Goal: Task Accomplishment & Management: Manage account settings

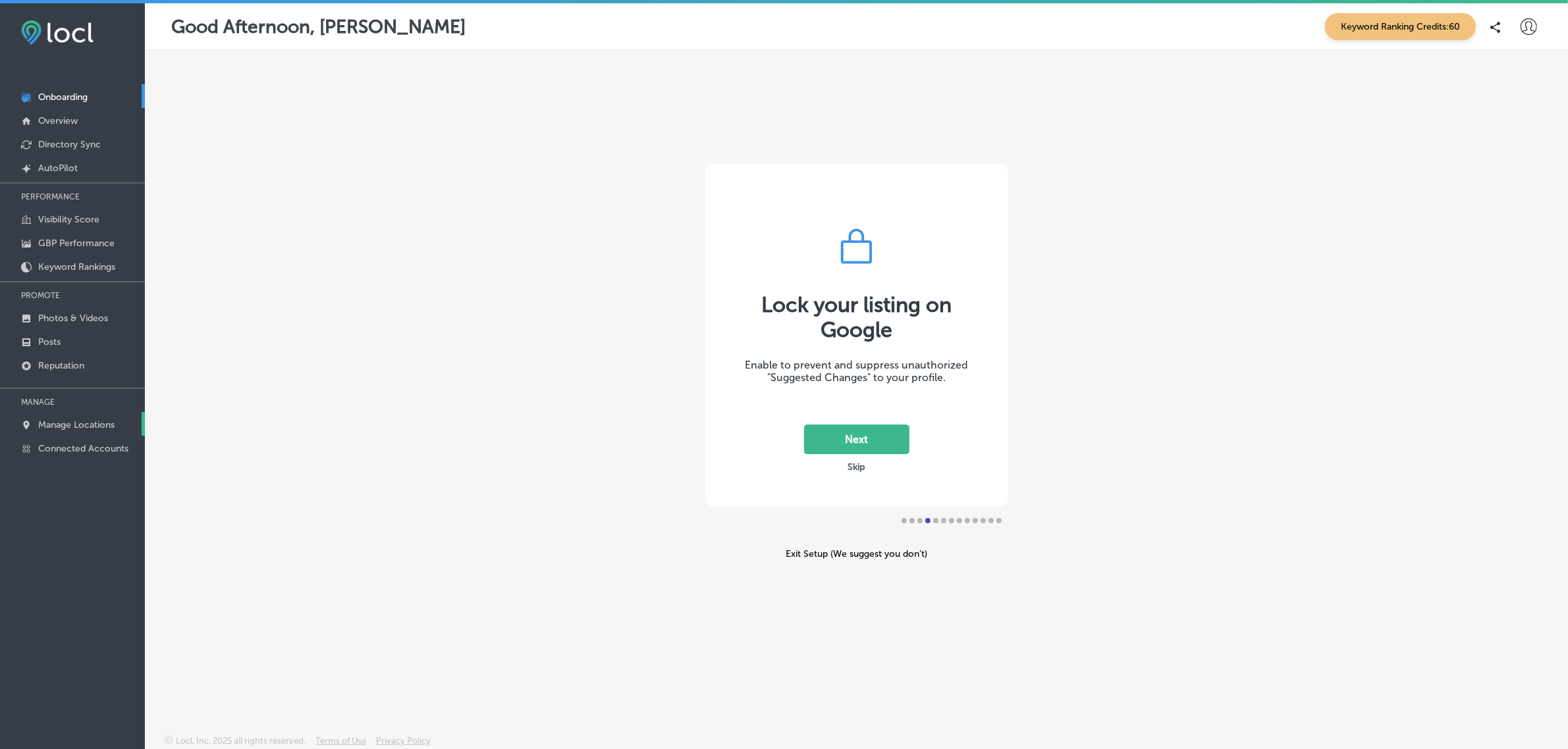
click at [69, 430] on p "Manage Locations" at bounding box center [76, 425] width 76 height 12
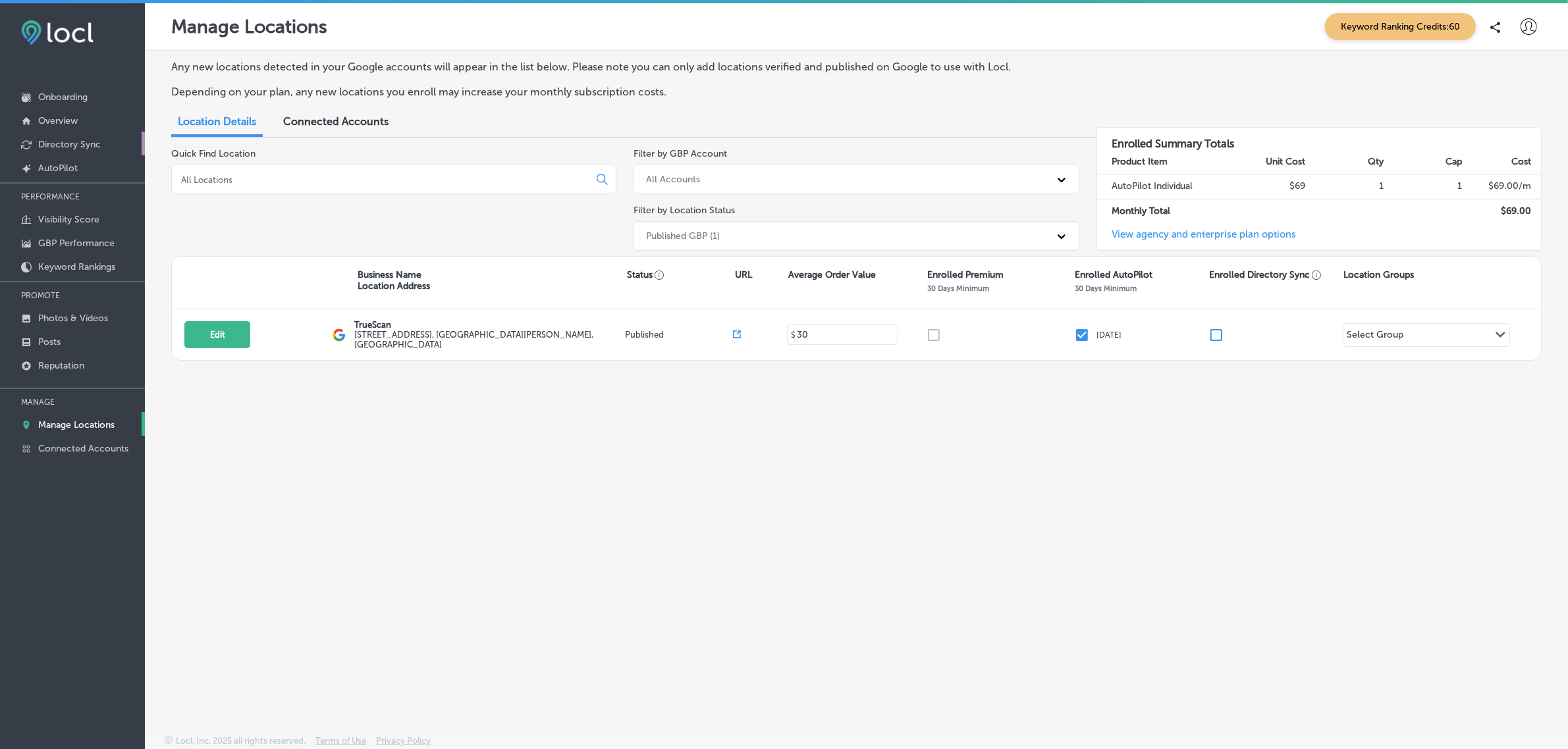
click at [71, 147] on p "Directory Sync" at bounding box center [69, 144] width 62 height 12
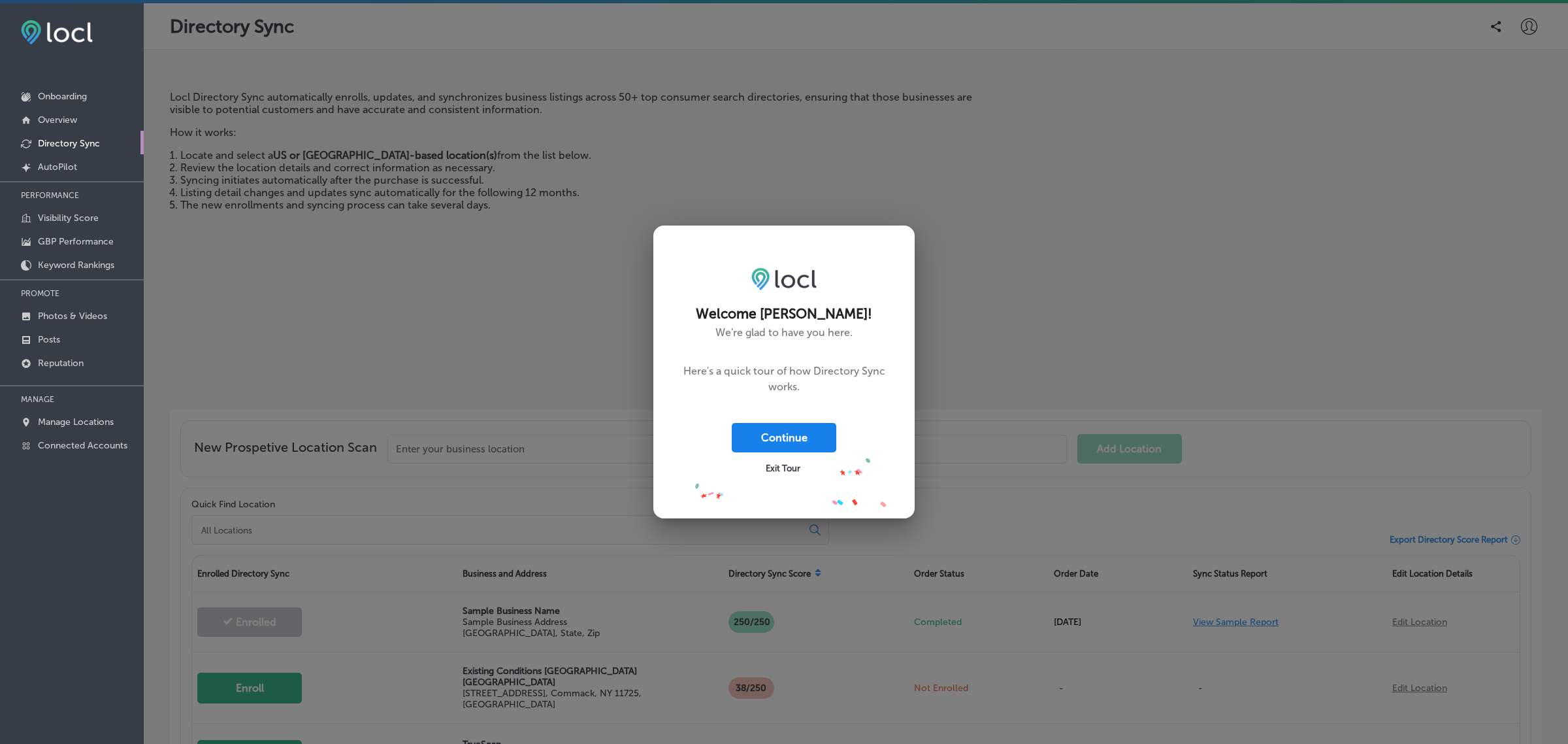
click at [758, 440] on button "Continue" at bounding box center [784, 437] width 105 height 29
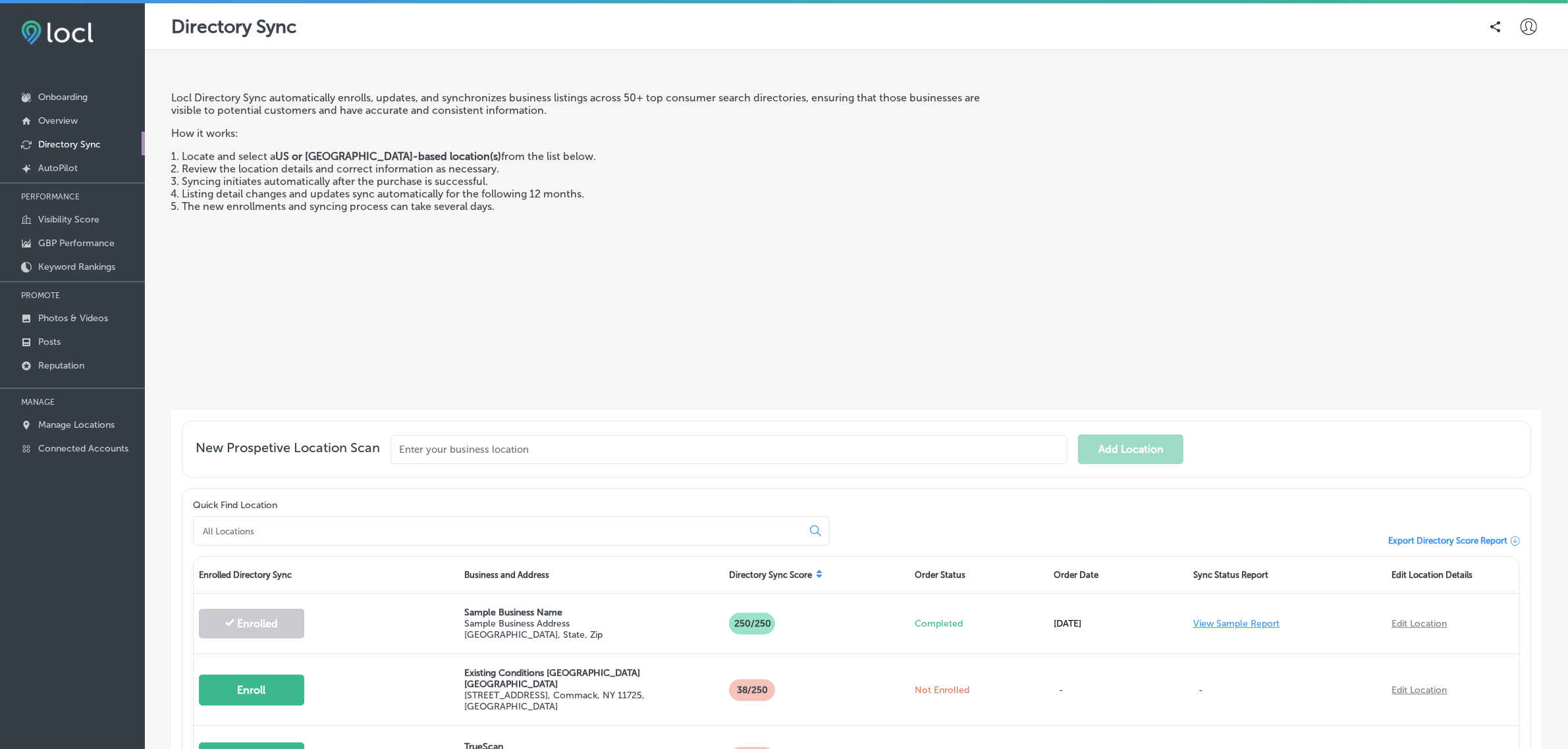
scroll to position [209, 0]
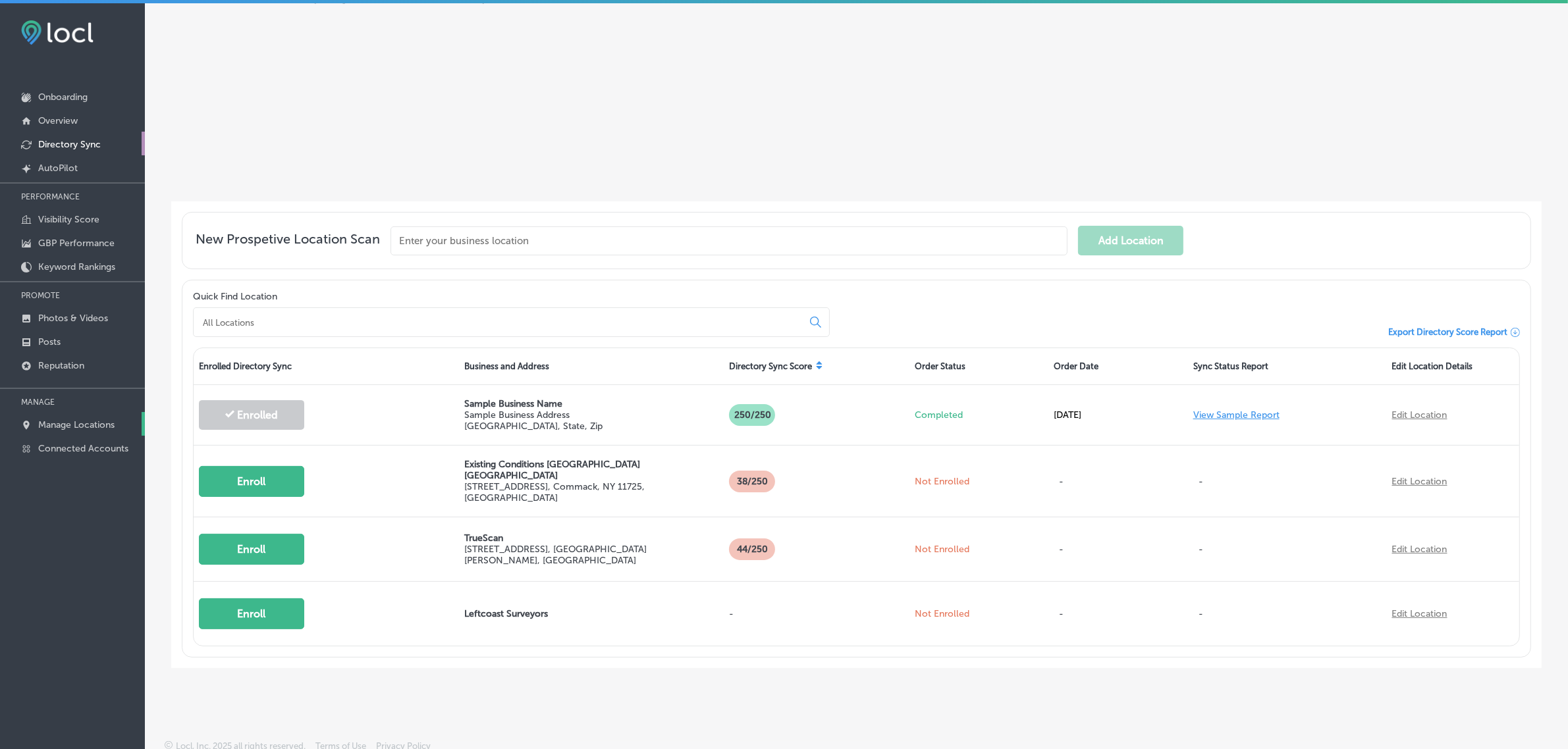
click at [84, 430] on p "Manage Locations" at bounding box center [76, 425] width 76 height 12
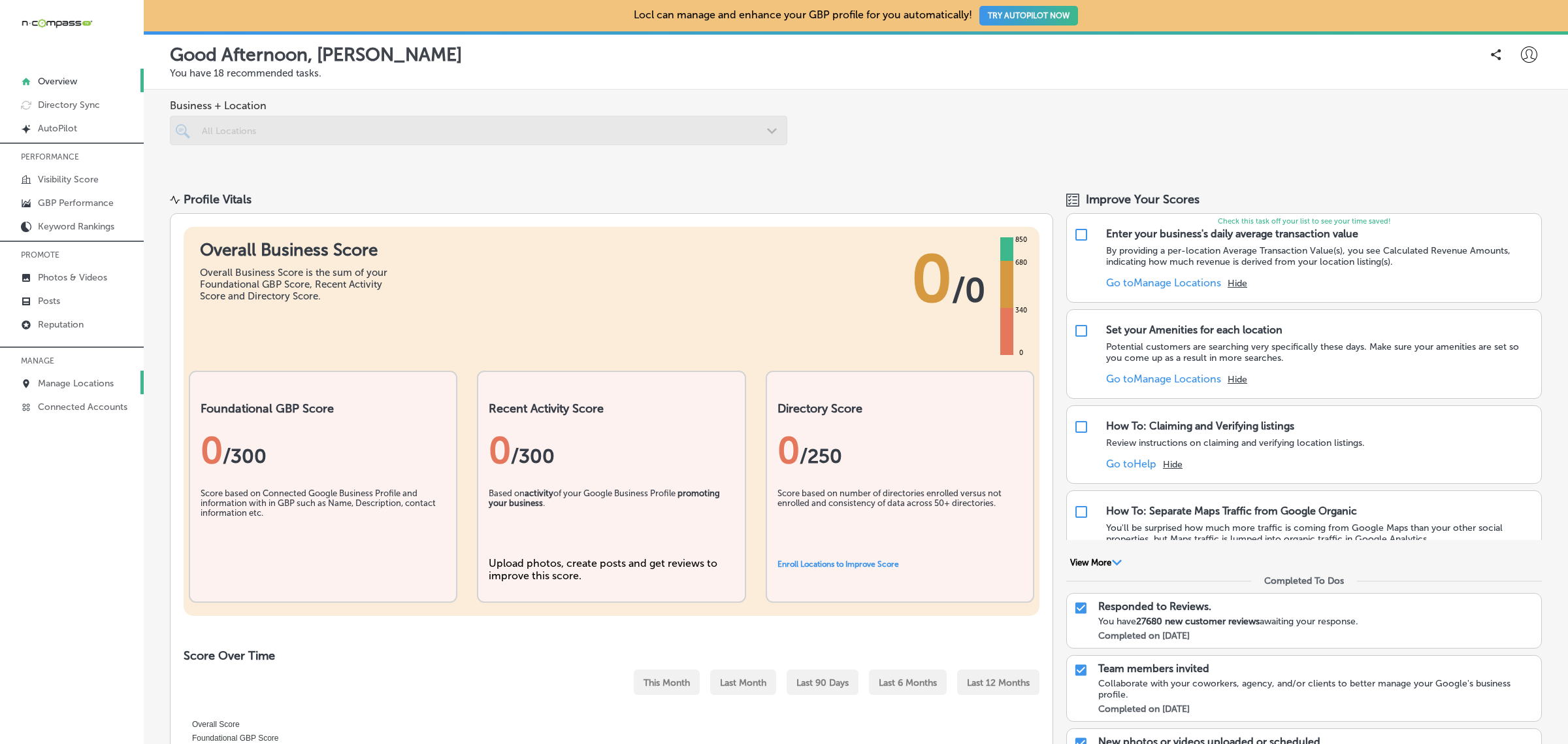
click at [89, 387] on p "Manage Locations" at bounding box center [76, 383] width 76 height 11
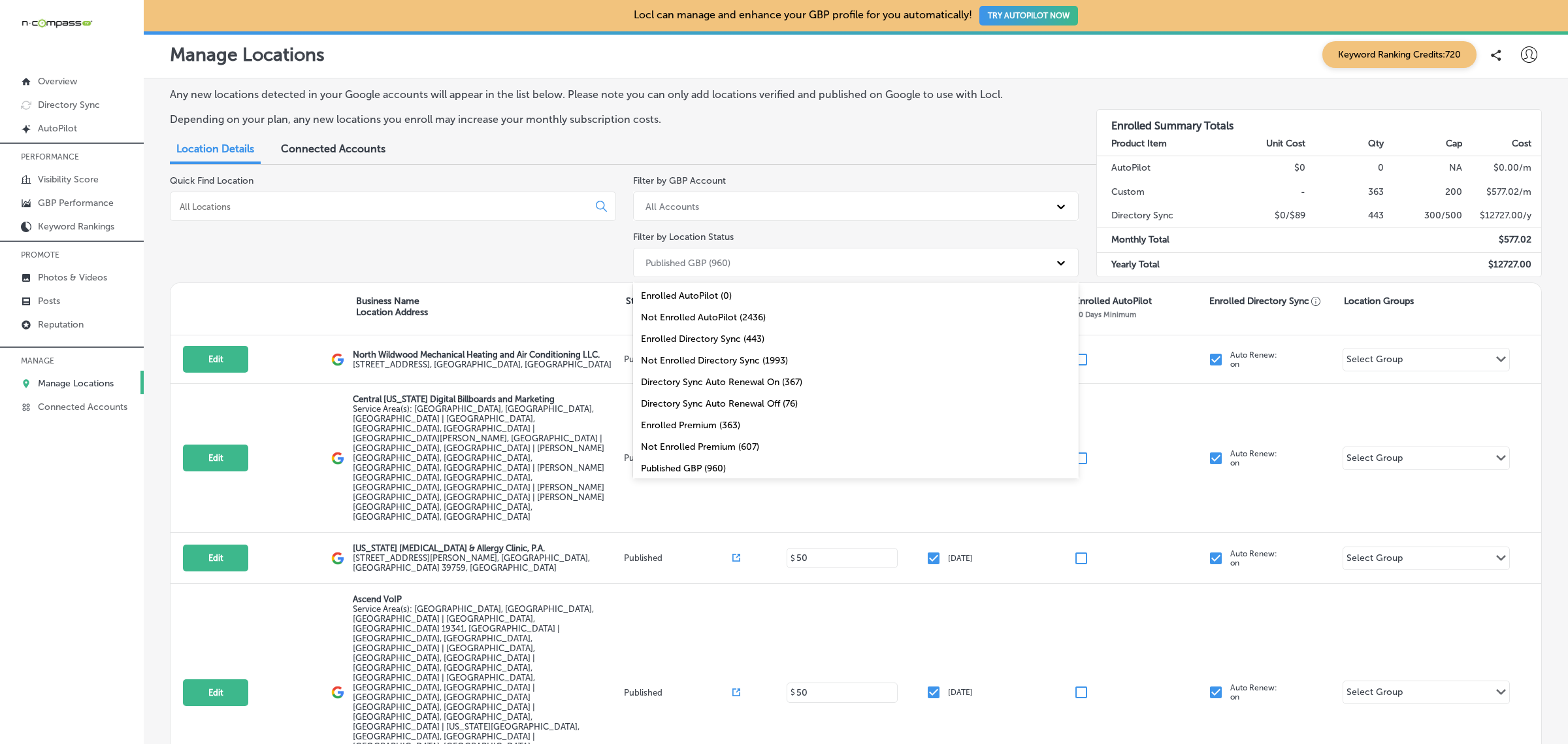
click at [708, 260] on div "Published GBP (960)" at bounding box center [688, 262] width 85 height 11
click at [733, 467] on div "All Locations (2436)" at bounding box center [857, 465] width 446 height 21
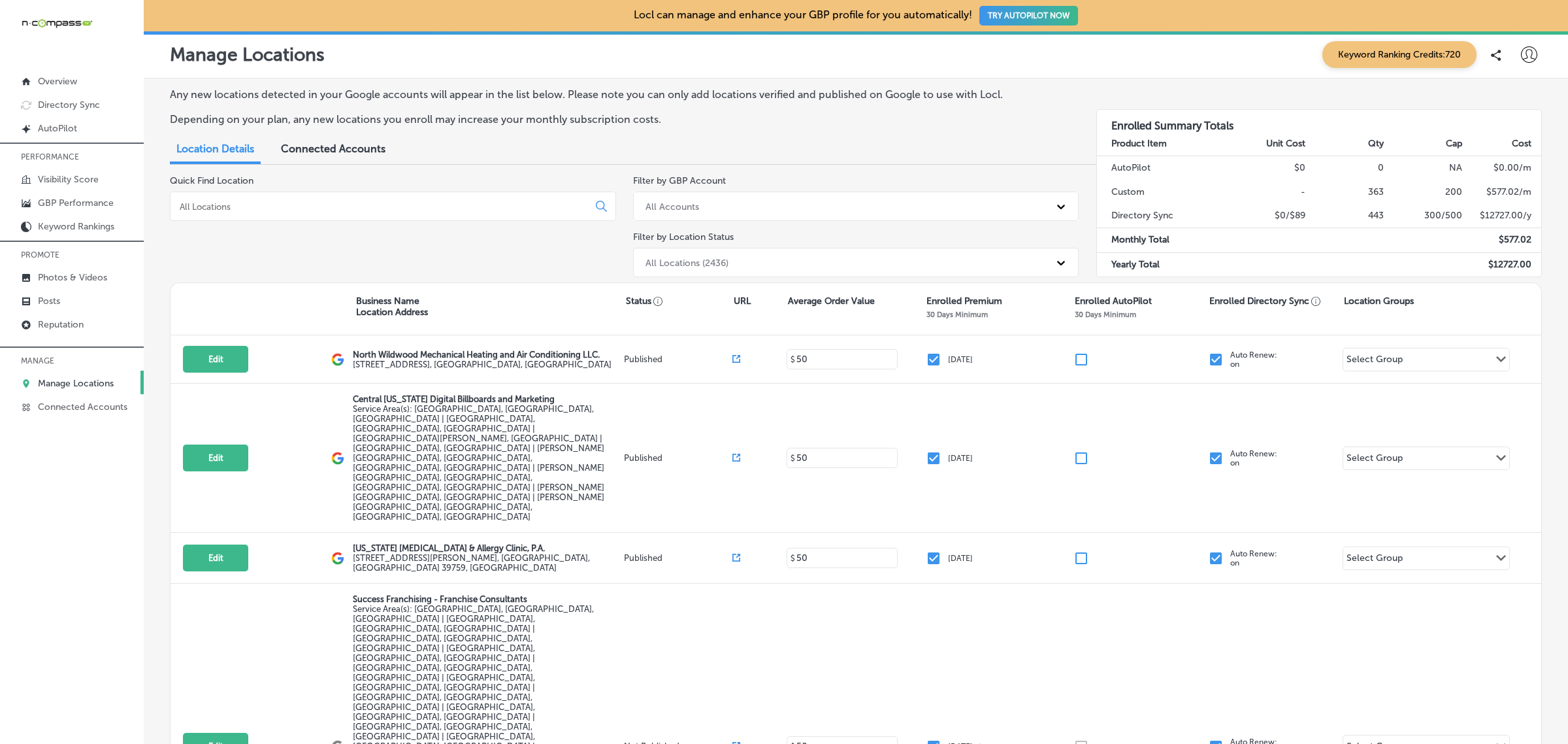
click at [407, 210] on input at bounding box center [381, 206] width 407 height 11
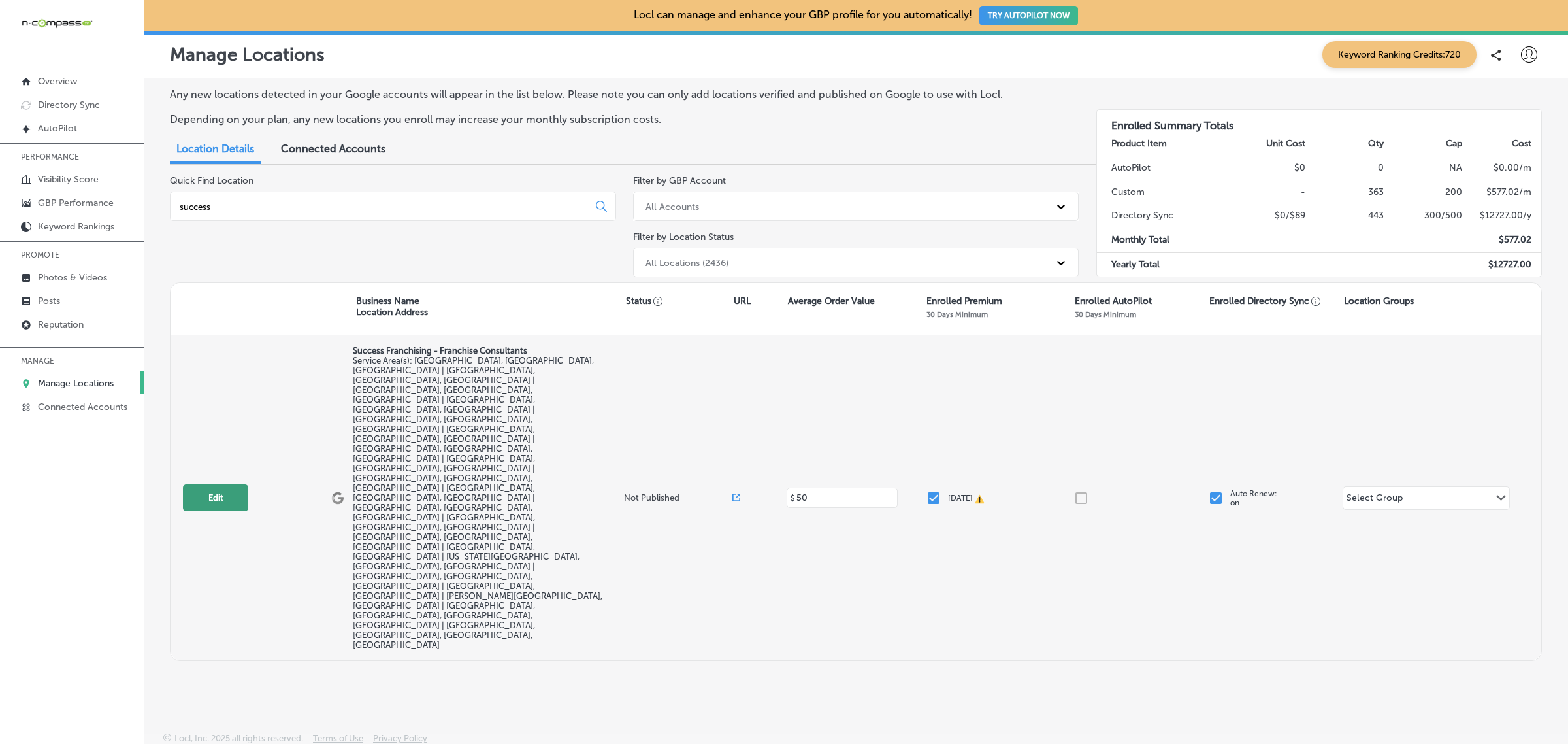
type input "success"
click at [228, 485] on button "Edit" at bounding box center [215, 498] width 66 height 27
select select "US"
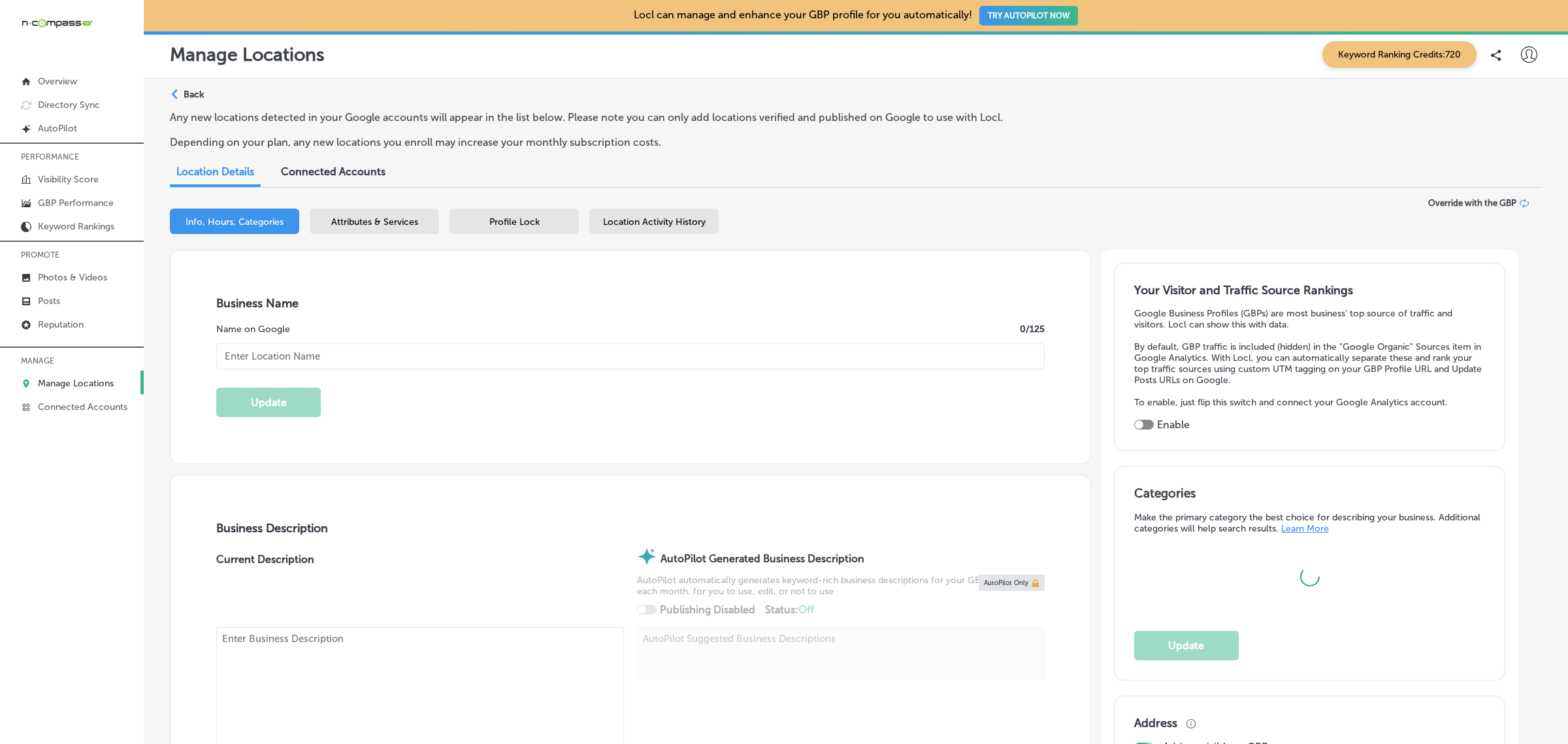
type input "Success Franchising - Franchise Consultants"
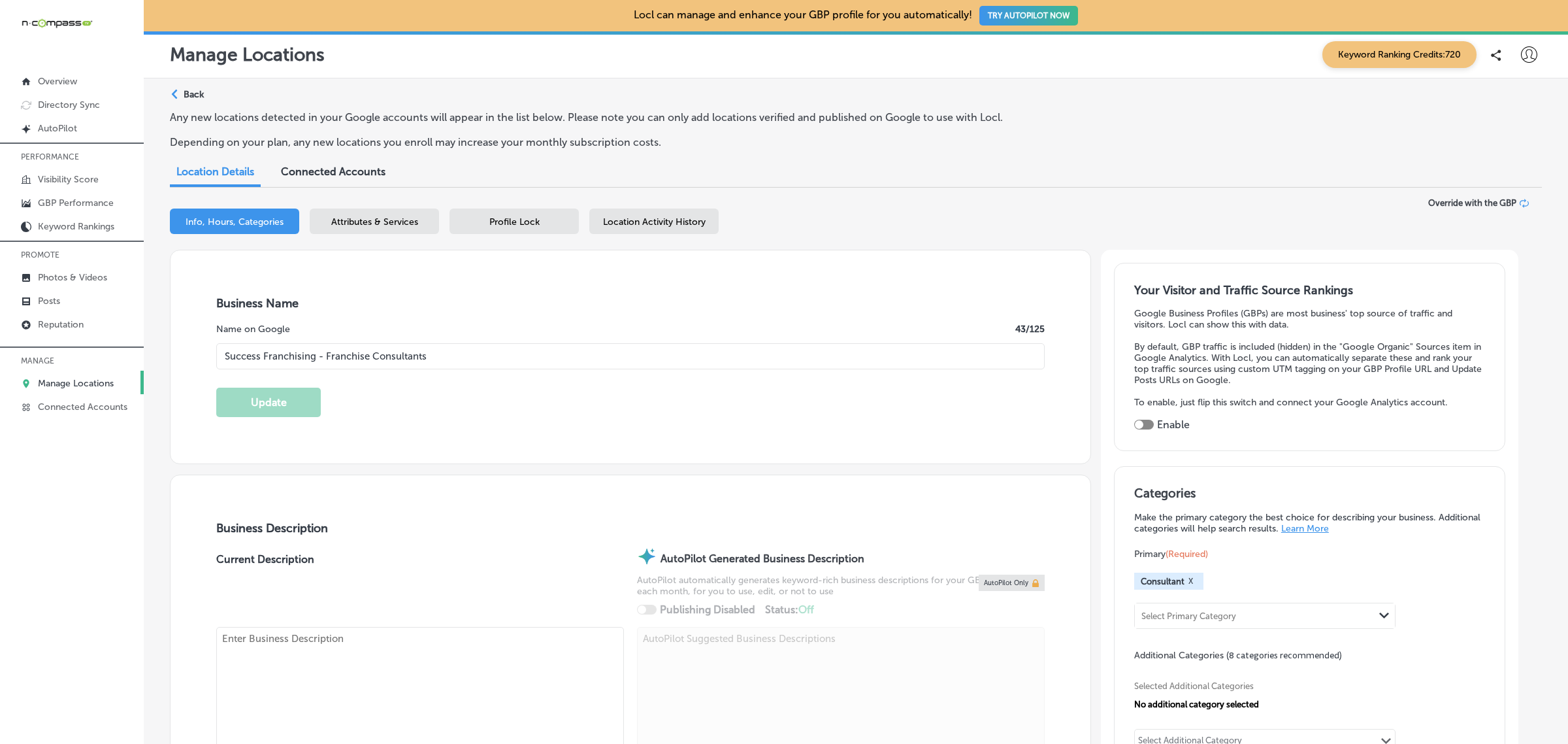
checkbox input "false"
type input "945 McKinney St #11326"
type input "Houston"
type input "77002"
type input "US"
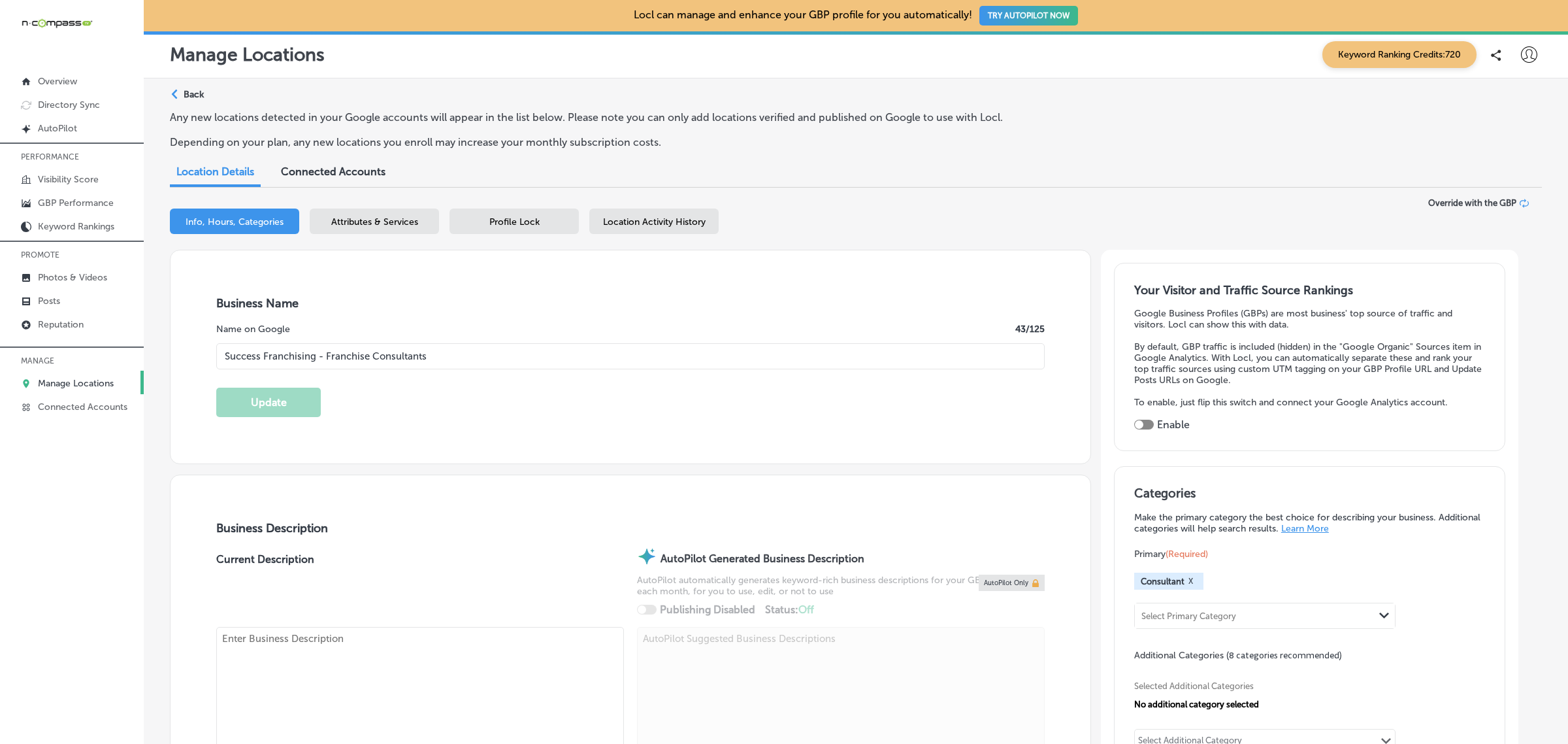
type input "http://www.successfranchising.com/contact-us/"
checkbox input "true"
type textarea "Success Franchising is a women-owned franchise consulting firm based in Houston…"
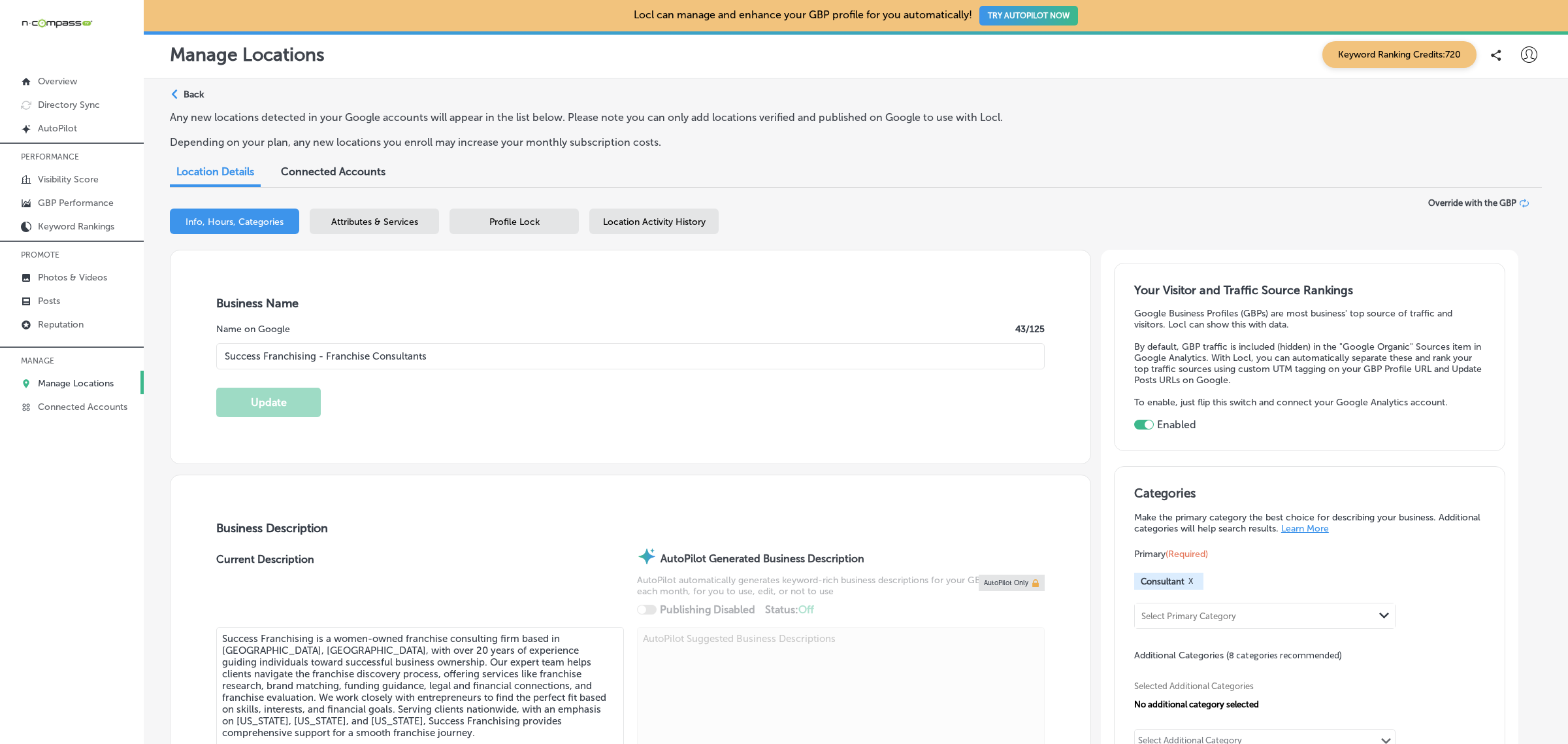
type input "+1 281 782 3564"
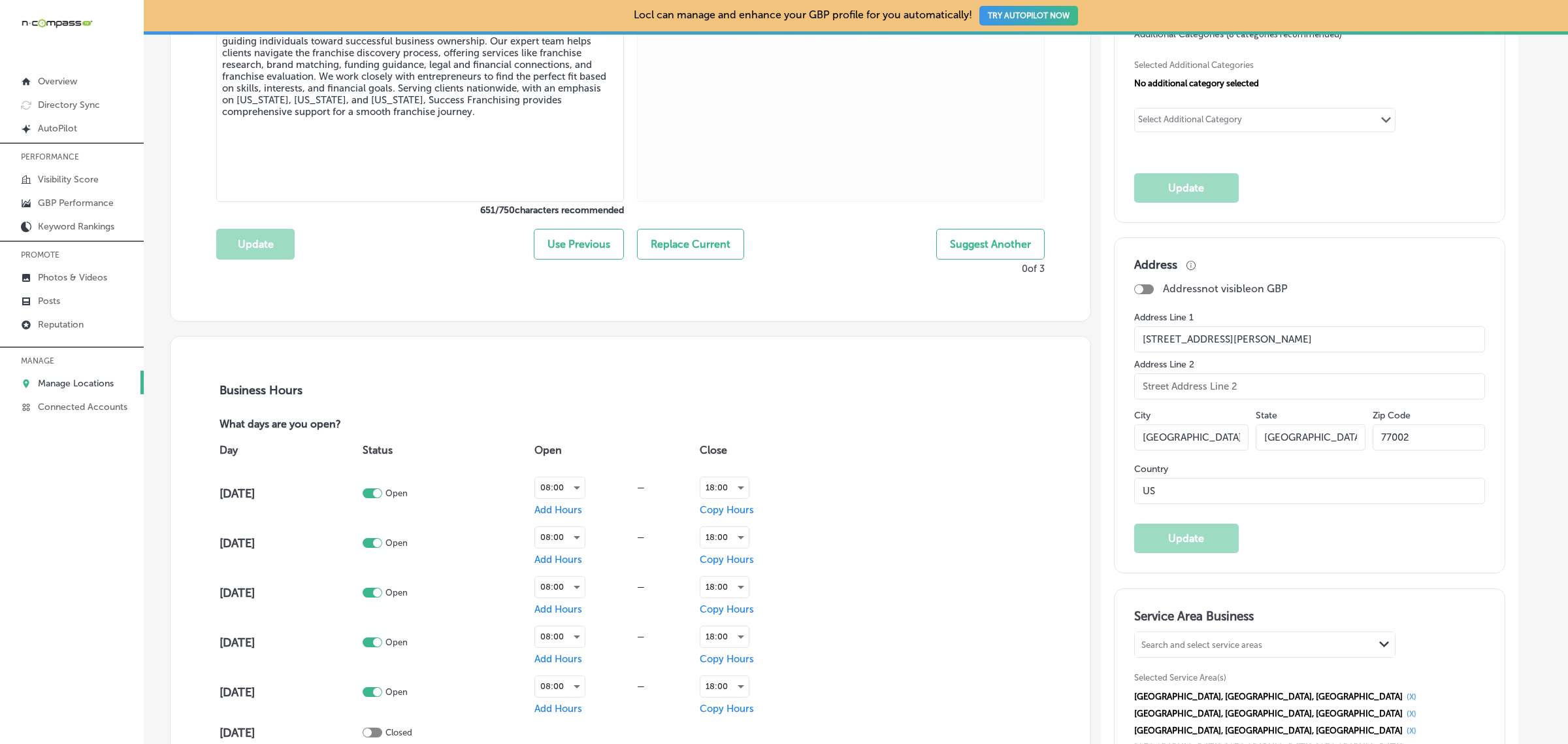
scroll to position [620, 0]
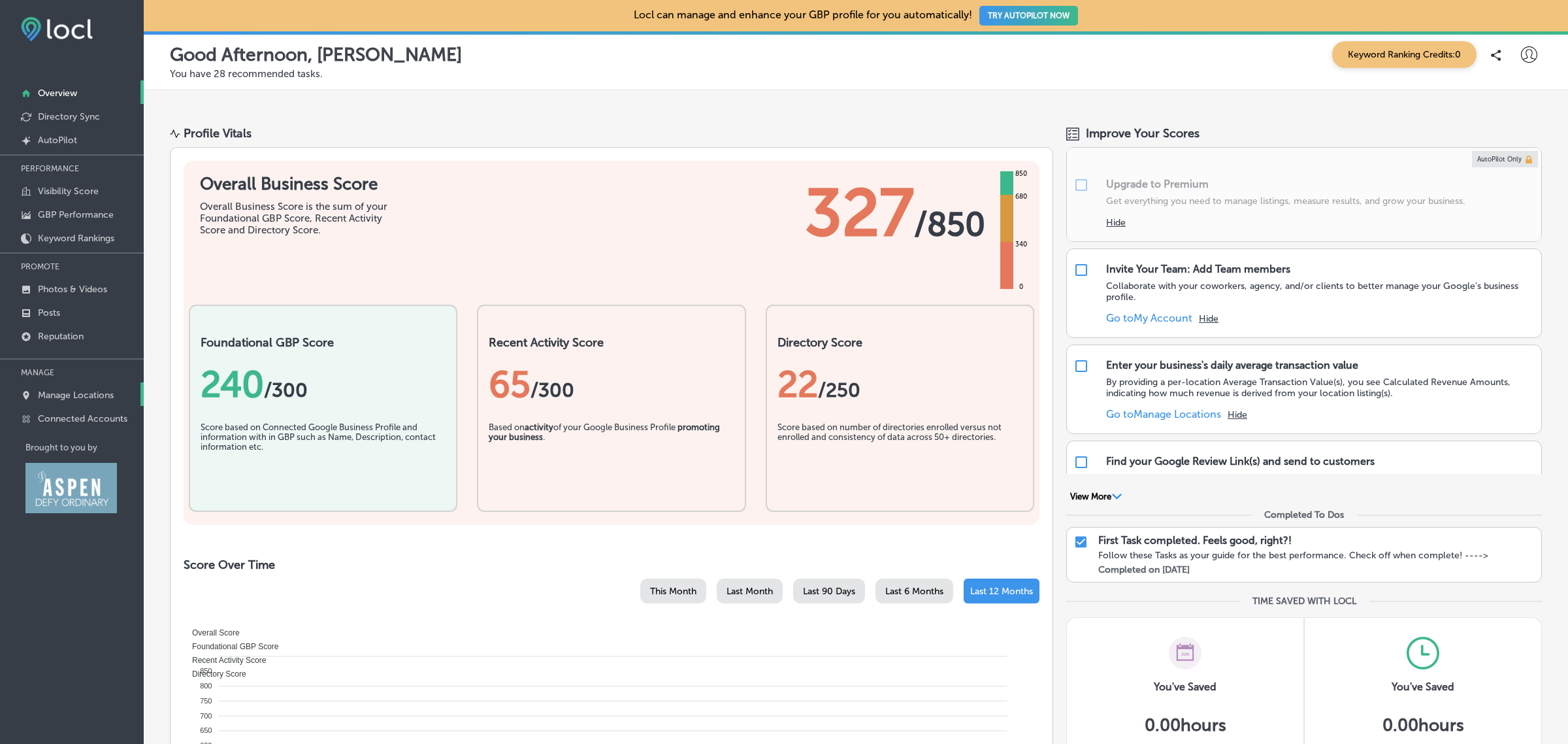
click at [82, 398] on p "Manage Locations" at bounding box center [76, 395] width 76 height 11
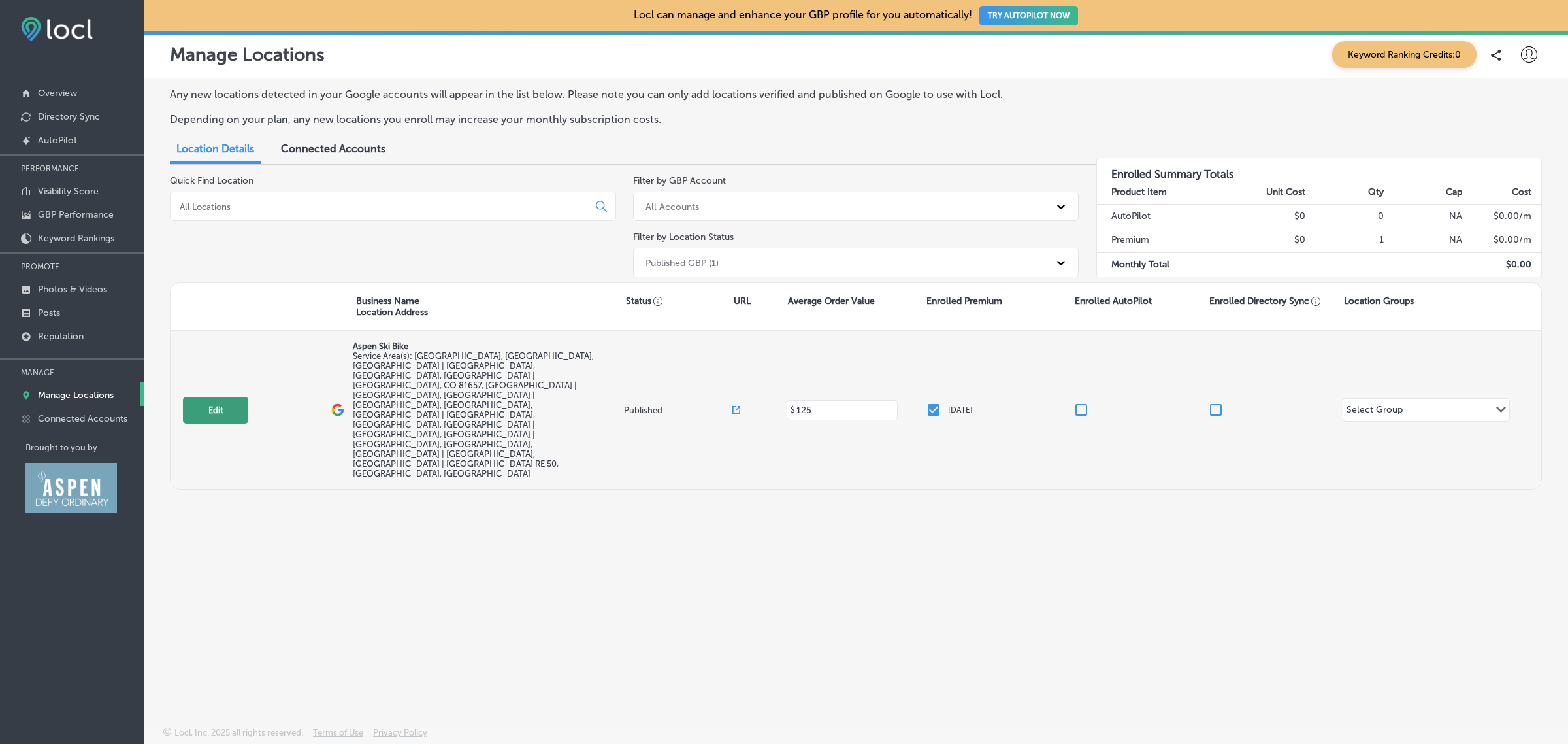
click at [215, 397] on button "Edit" at bounding box center [215, 410] width 66 height 27
select select "US"
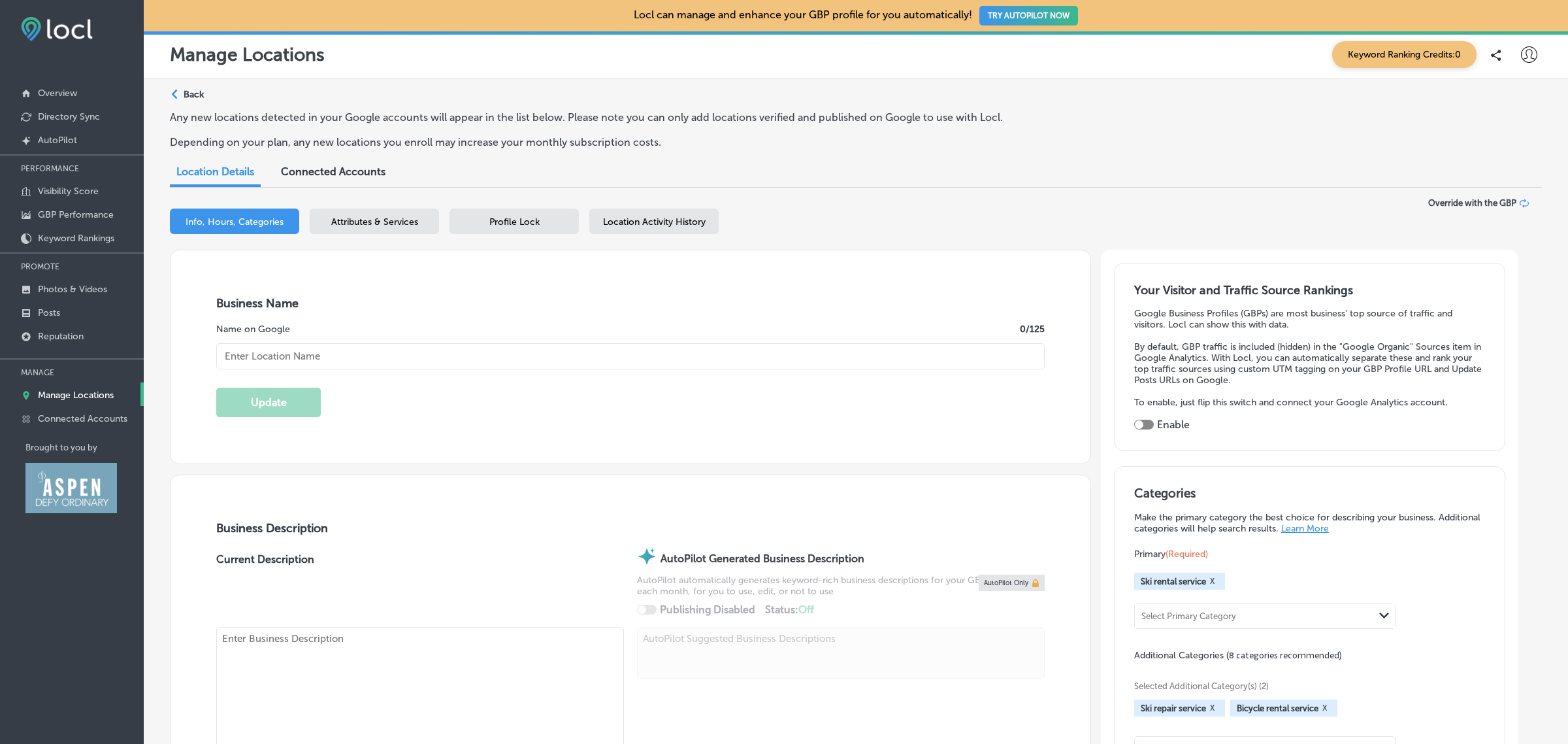
type input "Aspen Ski Bike"
checkbox input "false"
type input "1617 A Grand ave"
type input "Glenwood Springs"
type input "81601"
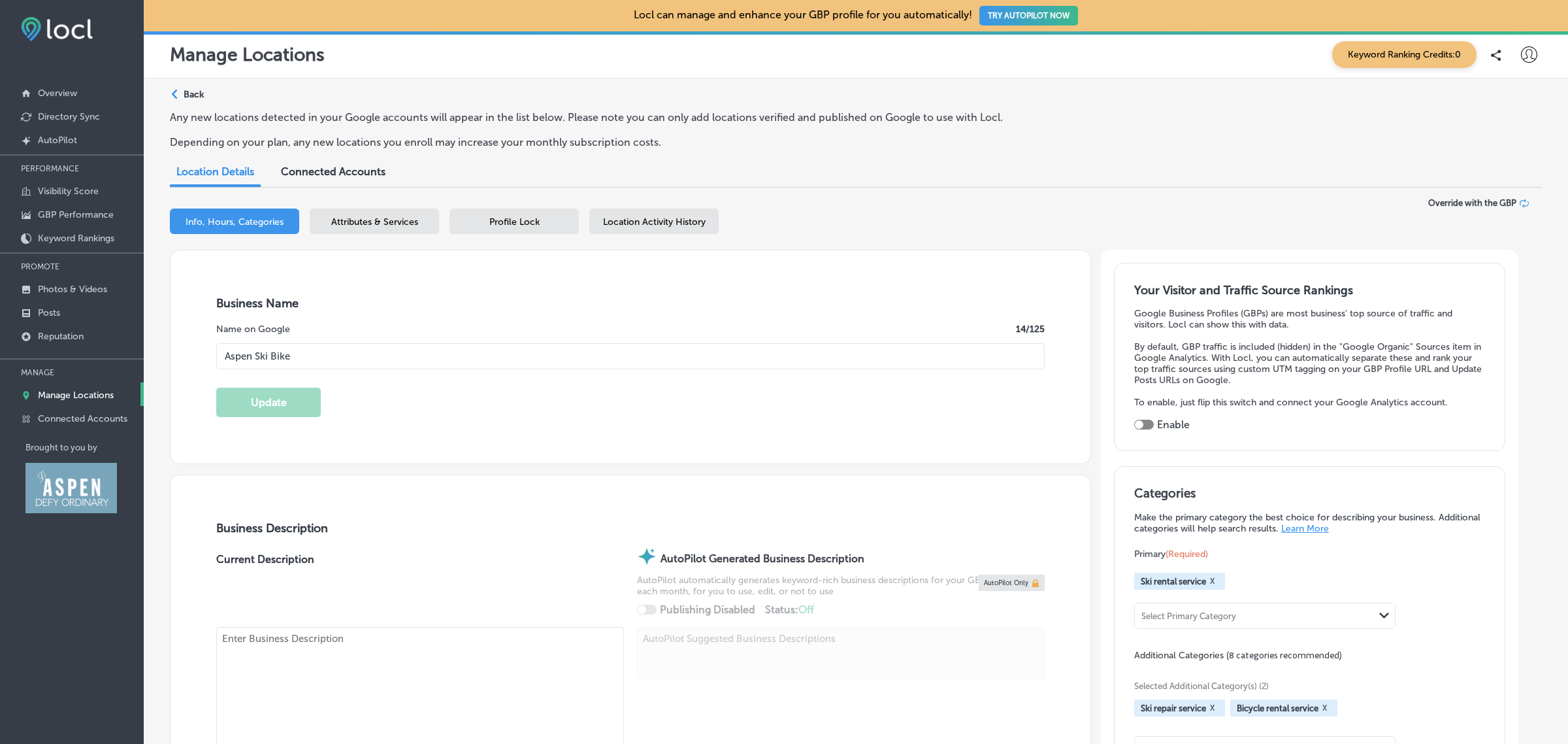
type input "US"
type input "https://www.aspenskibike.com/"
type input "125"
type textarea "Discover the thrill of the slopes with Aspen Ski Bike, your premier destination…"
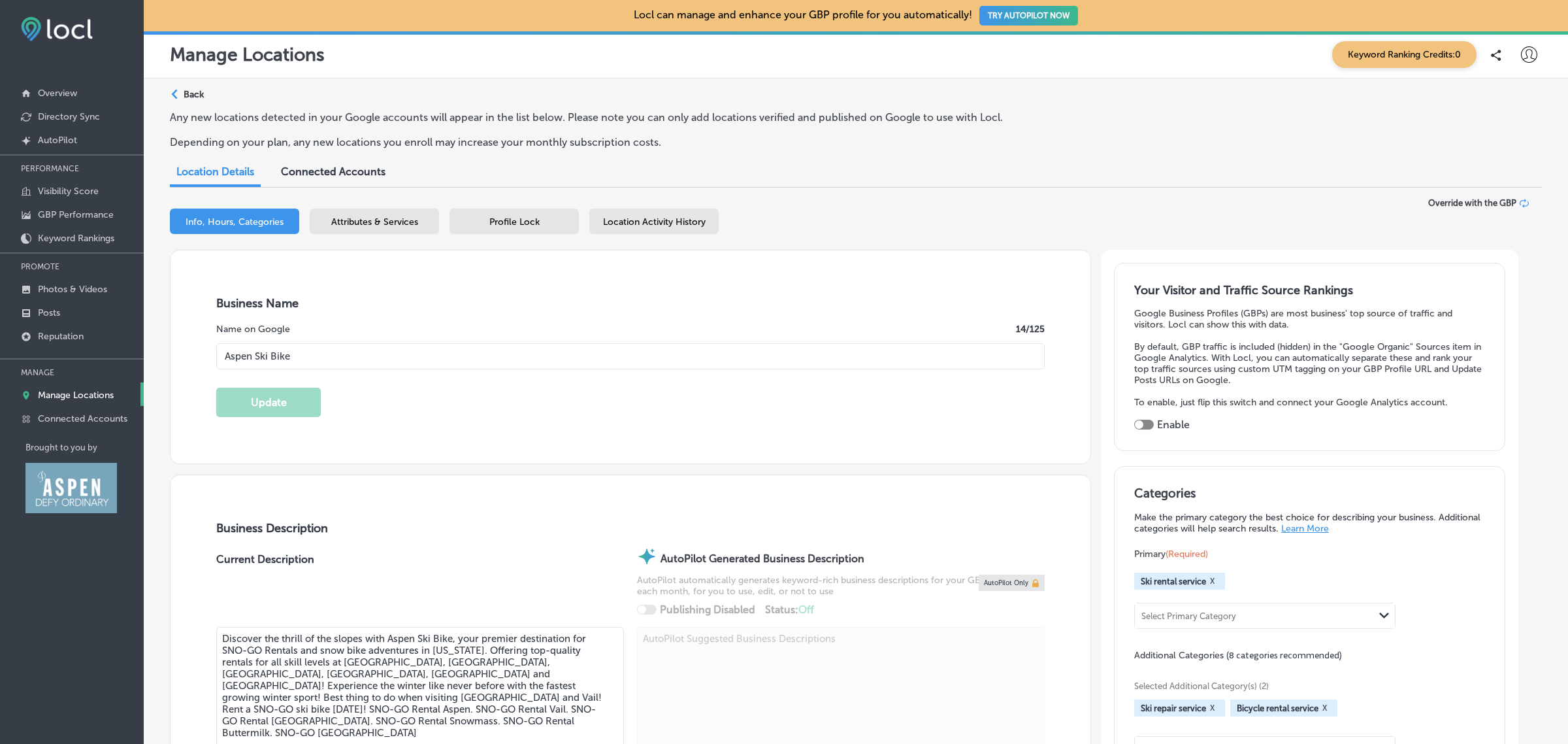
type input "+1 216 906 3668"
click at [525, 226] on span "Profile Lock" at bounding box center [515, 222] width 50 height 11
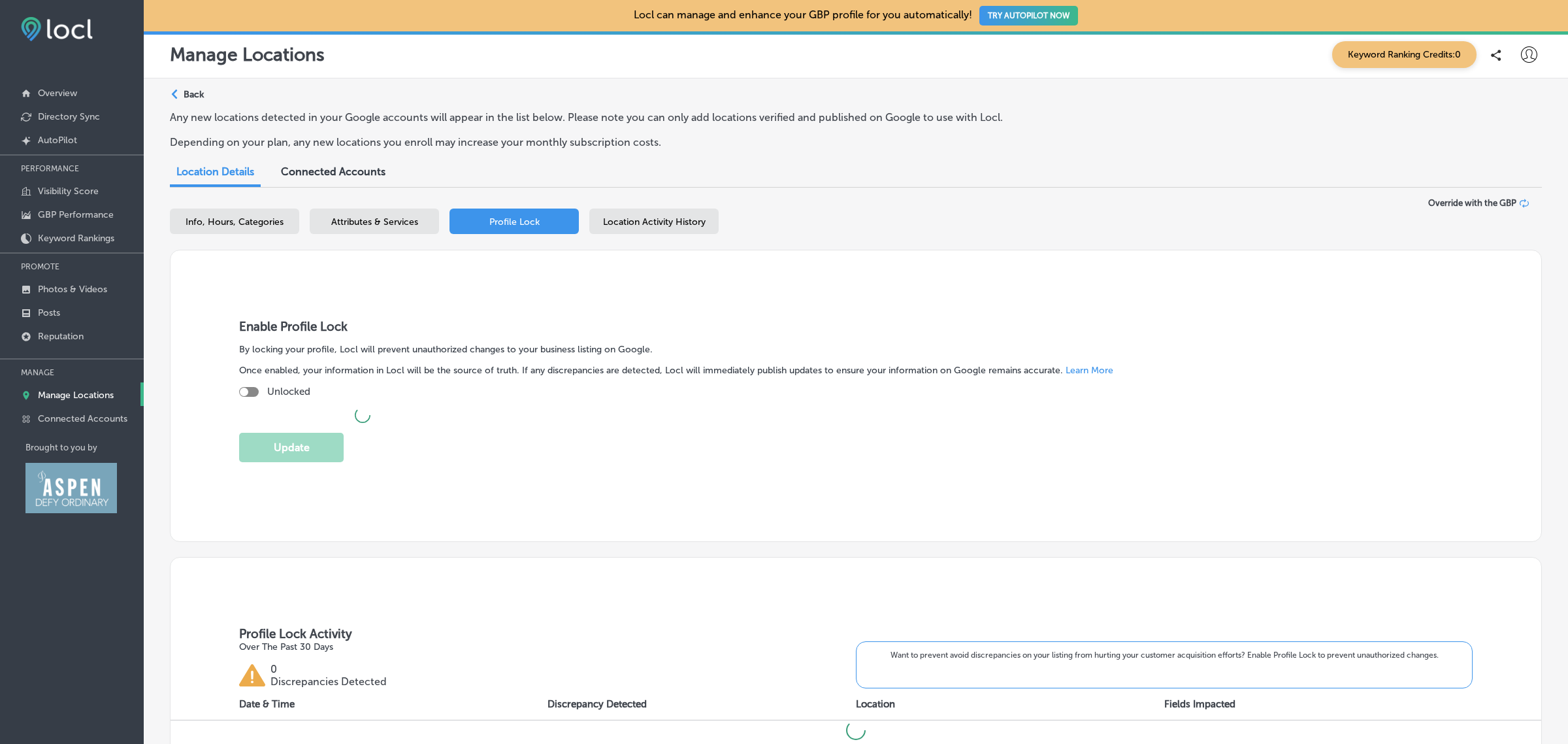
checkbox input "true"
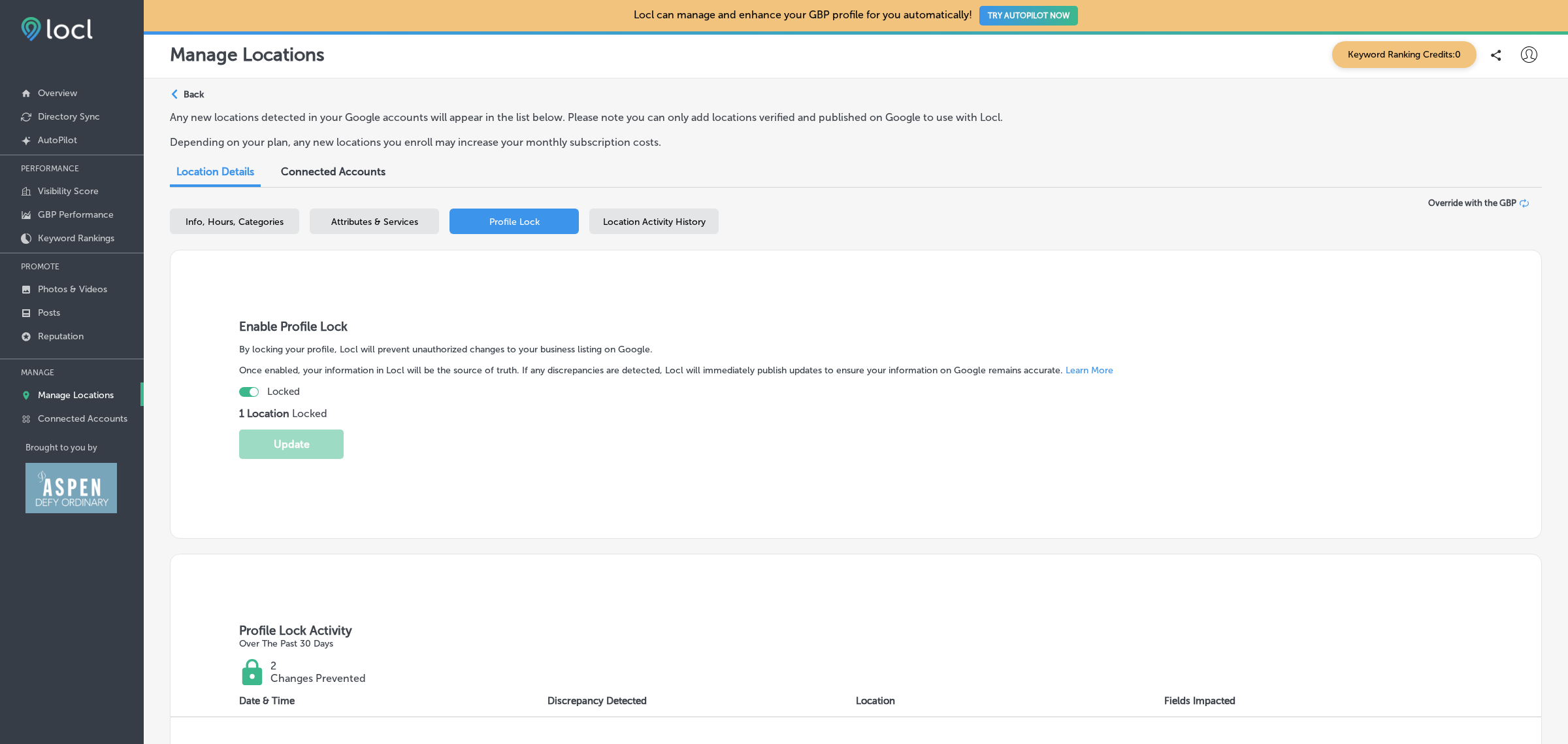
click at [673, 216] on span "Location Activity History" at bounding box center [654, 222] width 102 height 11
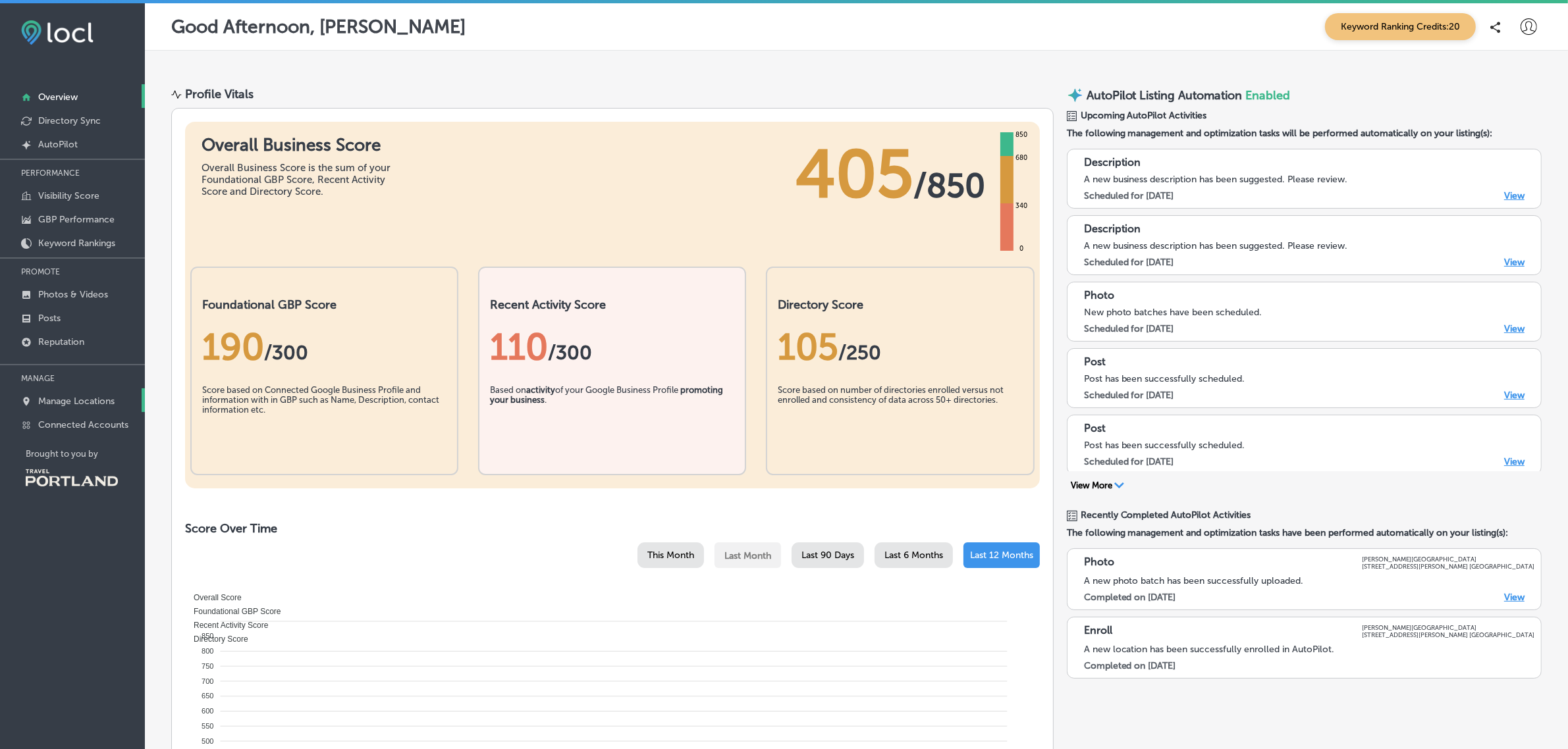
click at [99, 403] on p "Manage Locations" at bounding box center [76, 401] width 76 height 12
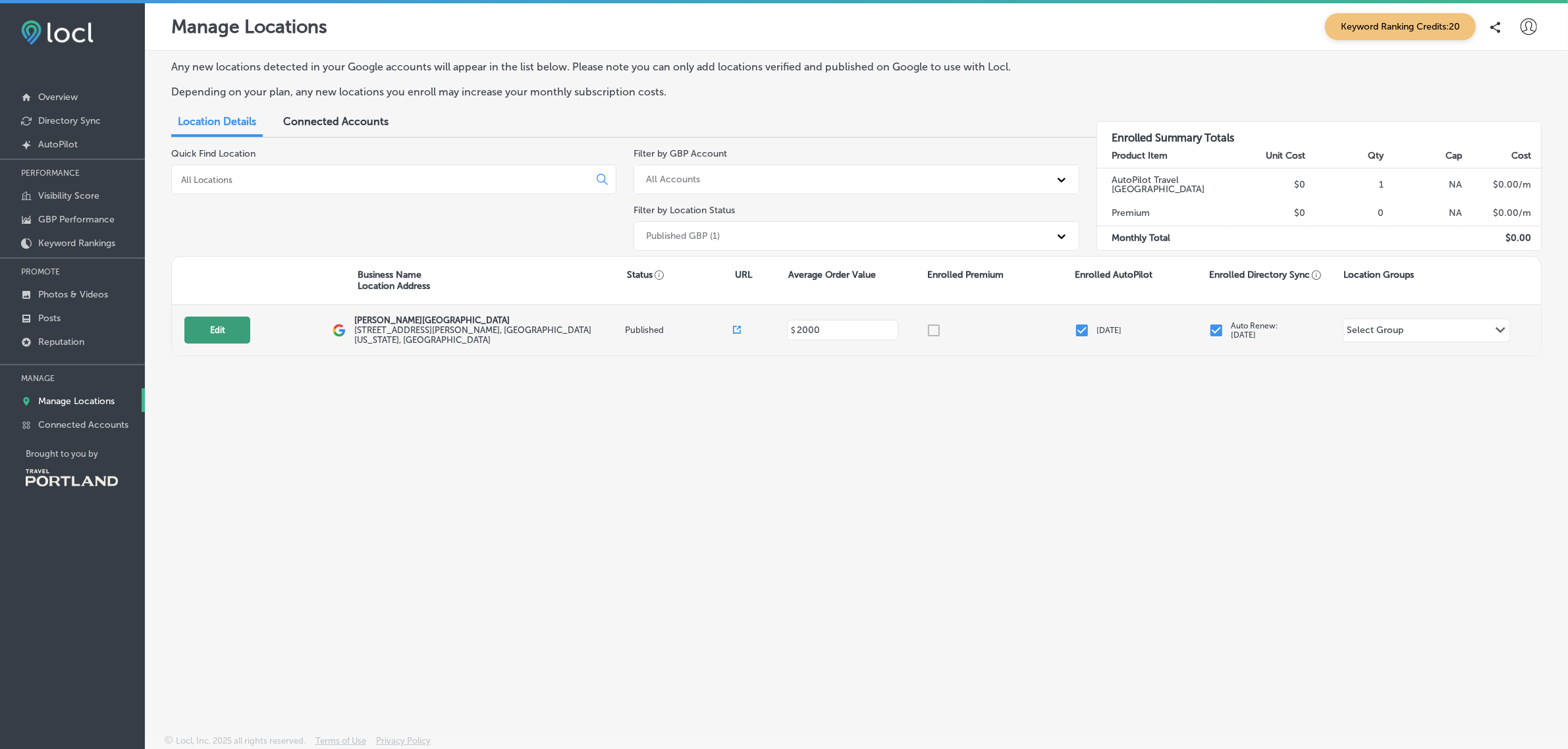
click at [203, 338] on button "Edit" at bounding box center [217, 329] width 66 height 27
select select "US"
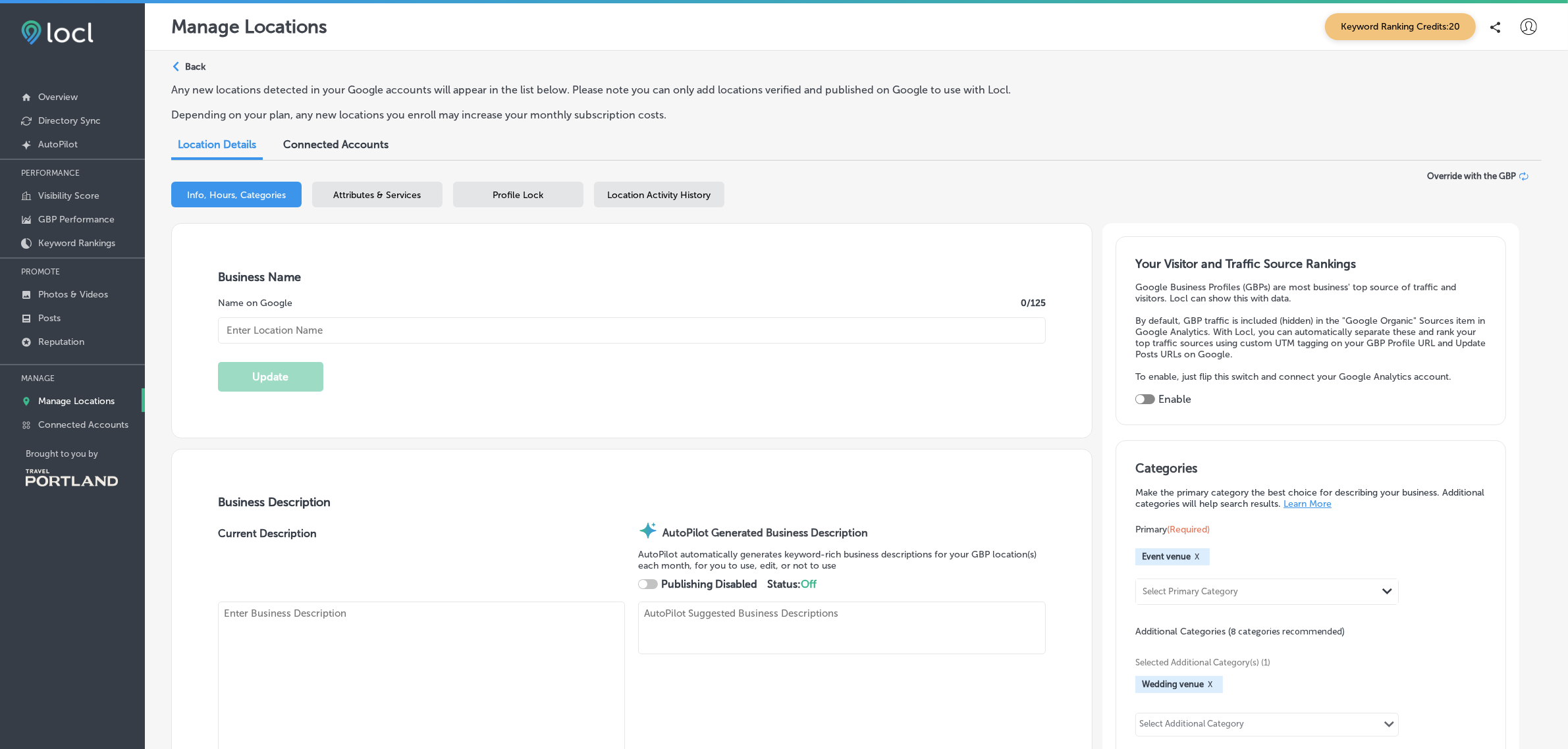
type input "2000"
checkbox input "true"
type input "Baker Building"
type input "5511 North Albina Avenue"
type input "Portland"
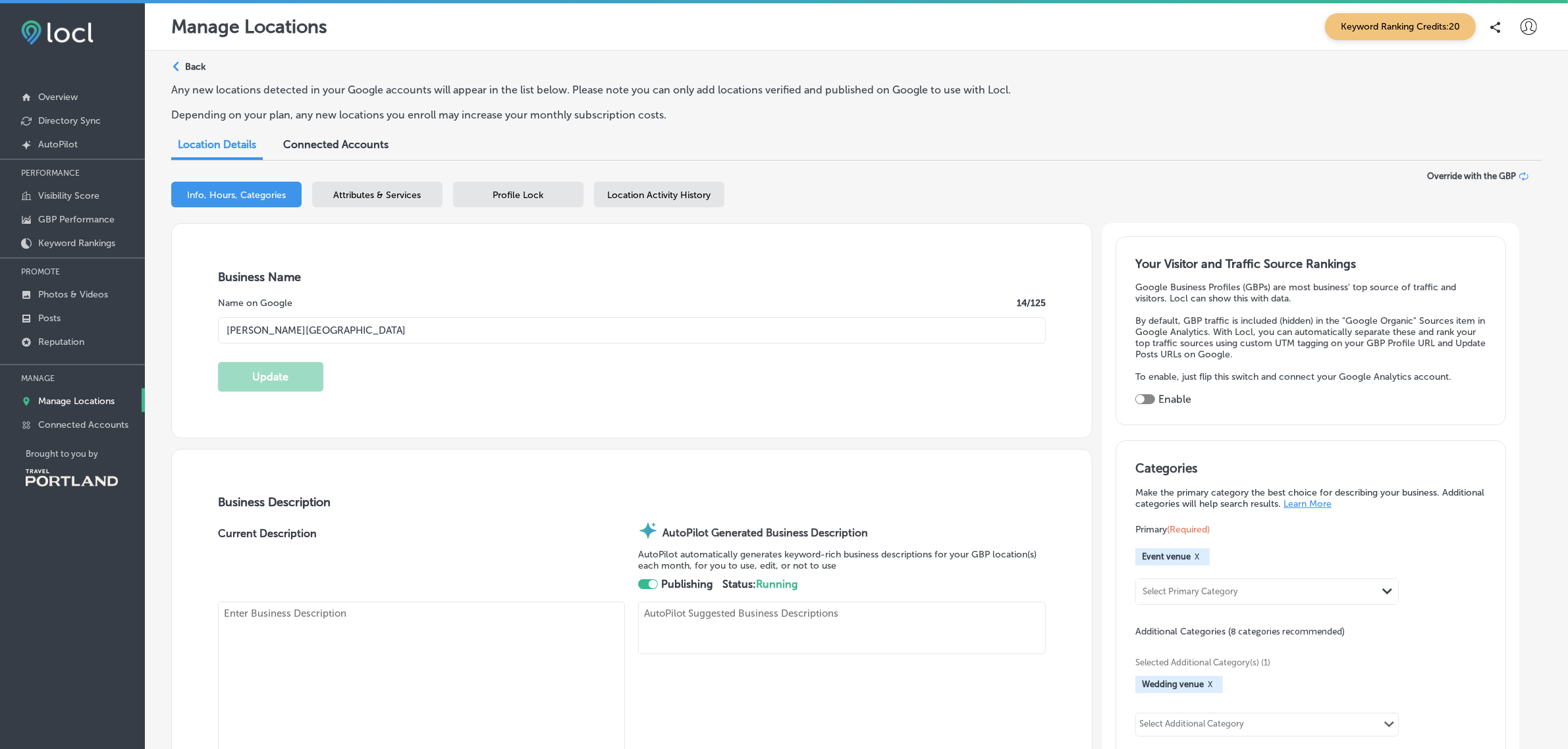
type input "97217"
type input "US"
type input "http://www.bakerbuilding.org/"
type textarea "Located at the corner of North Albina and Killingsworth Street, you will find N…"
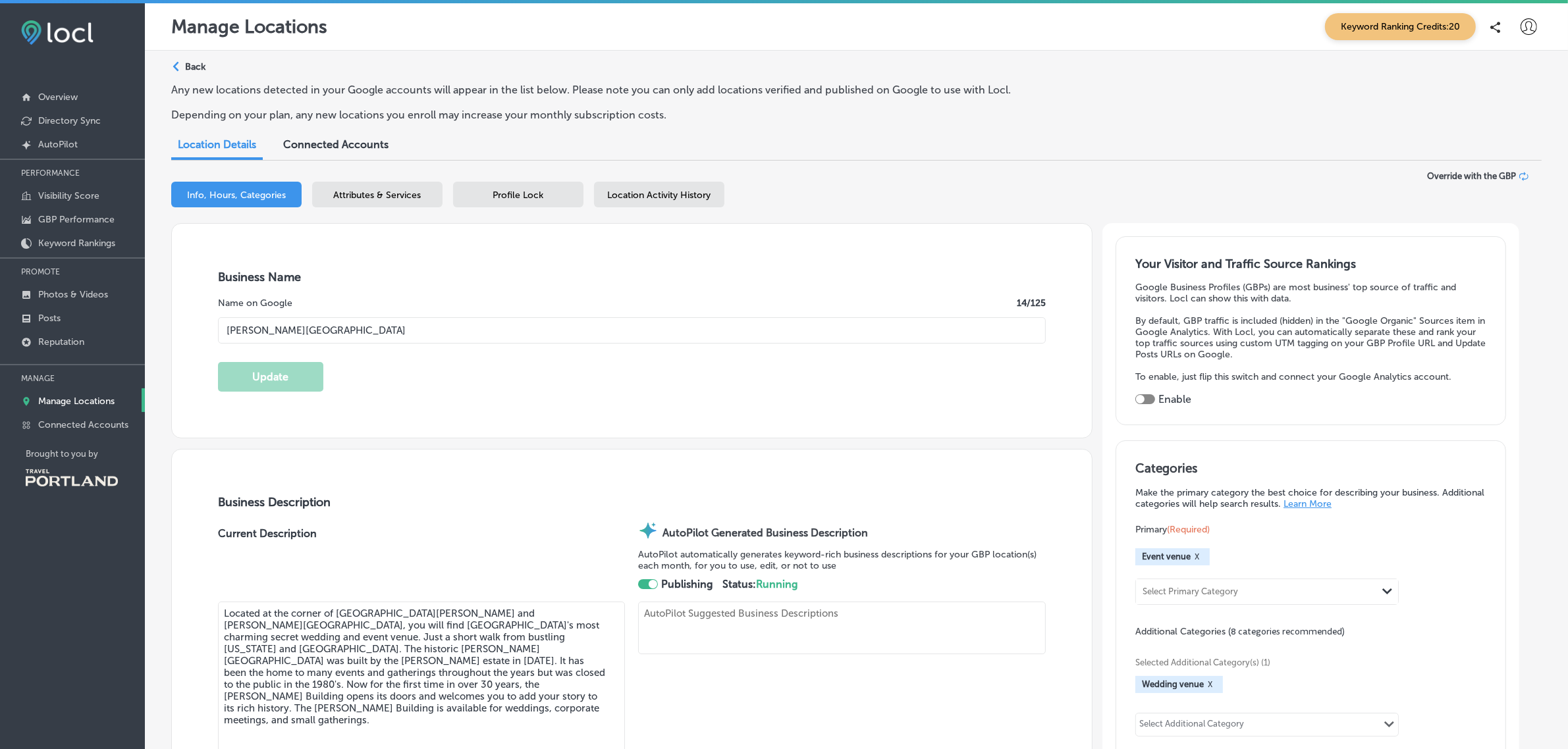
type input "+1 503 482 2008"
click at [516, 192] on span "Profile Lock" at bounding box center [519, 195] width 51 height 12
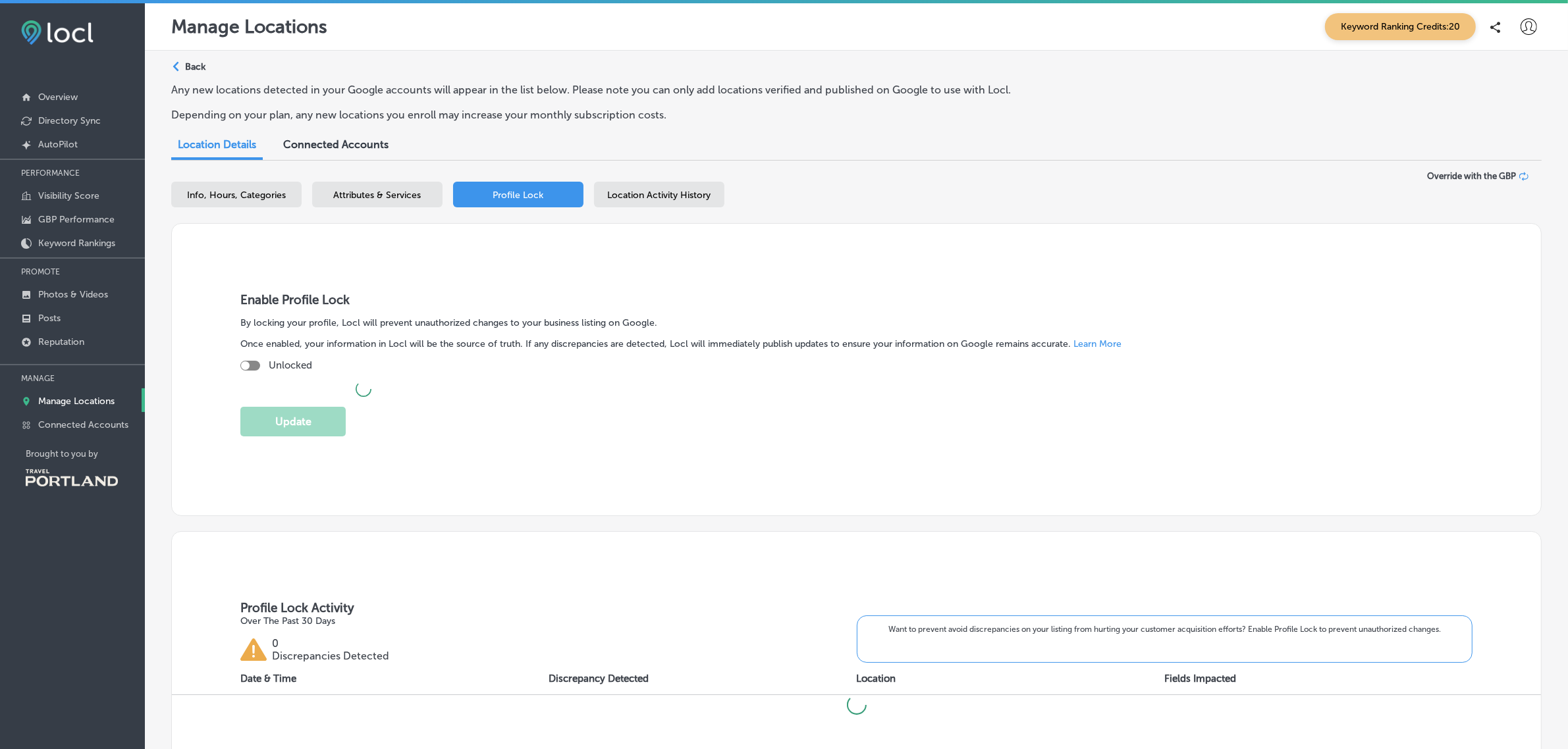
checkbox input "true"
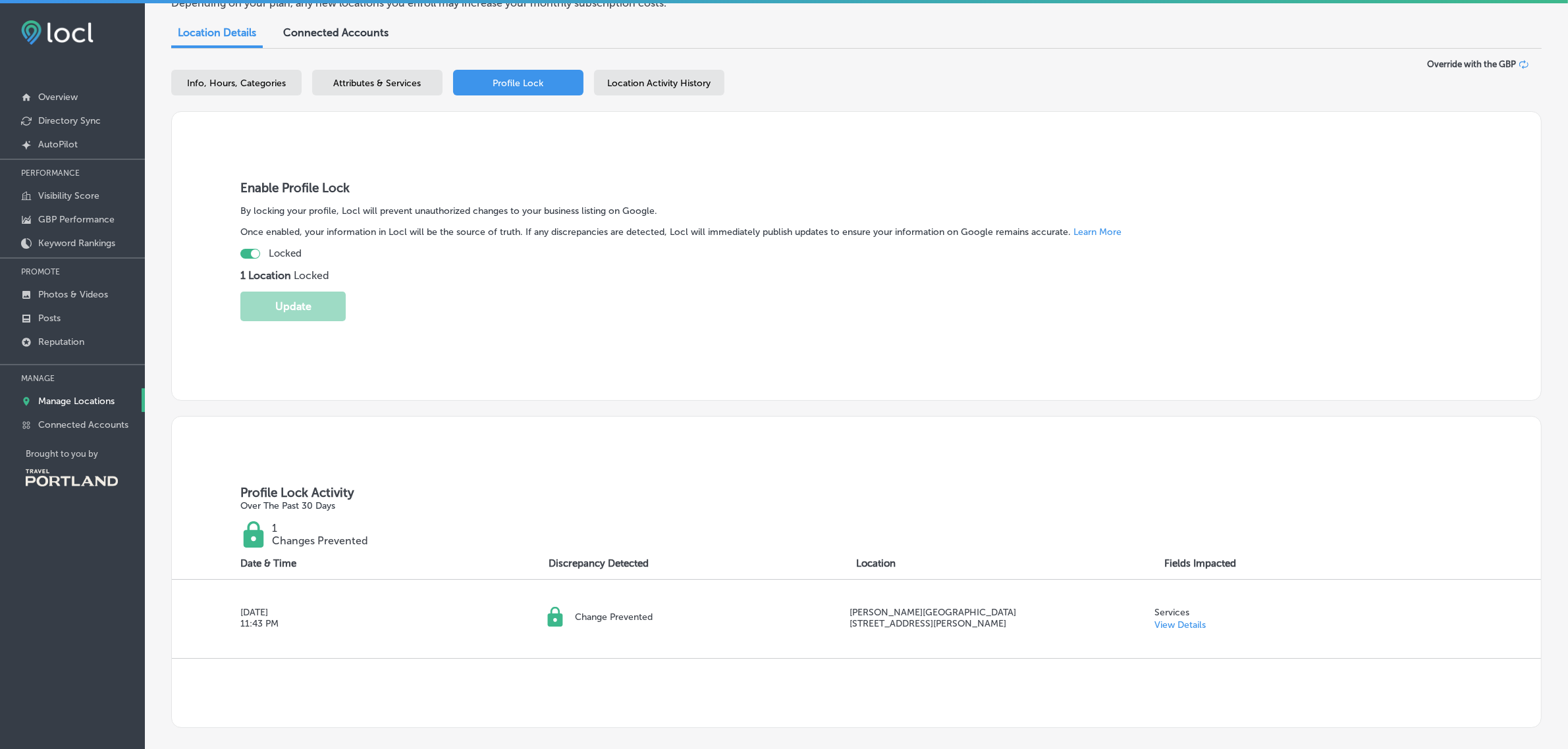
scroll to position [112, 0]
click at [664, 83] on span "Location Activity History" at bounding box center [659, 82] width 103 height 12
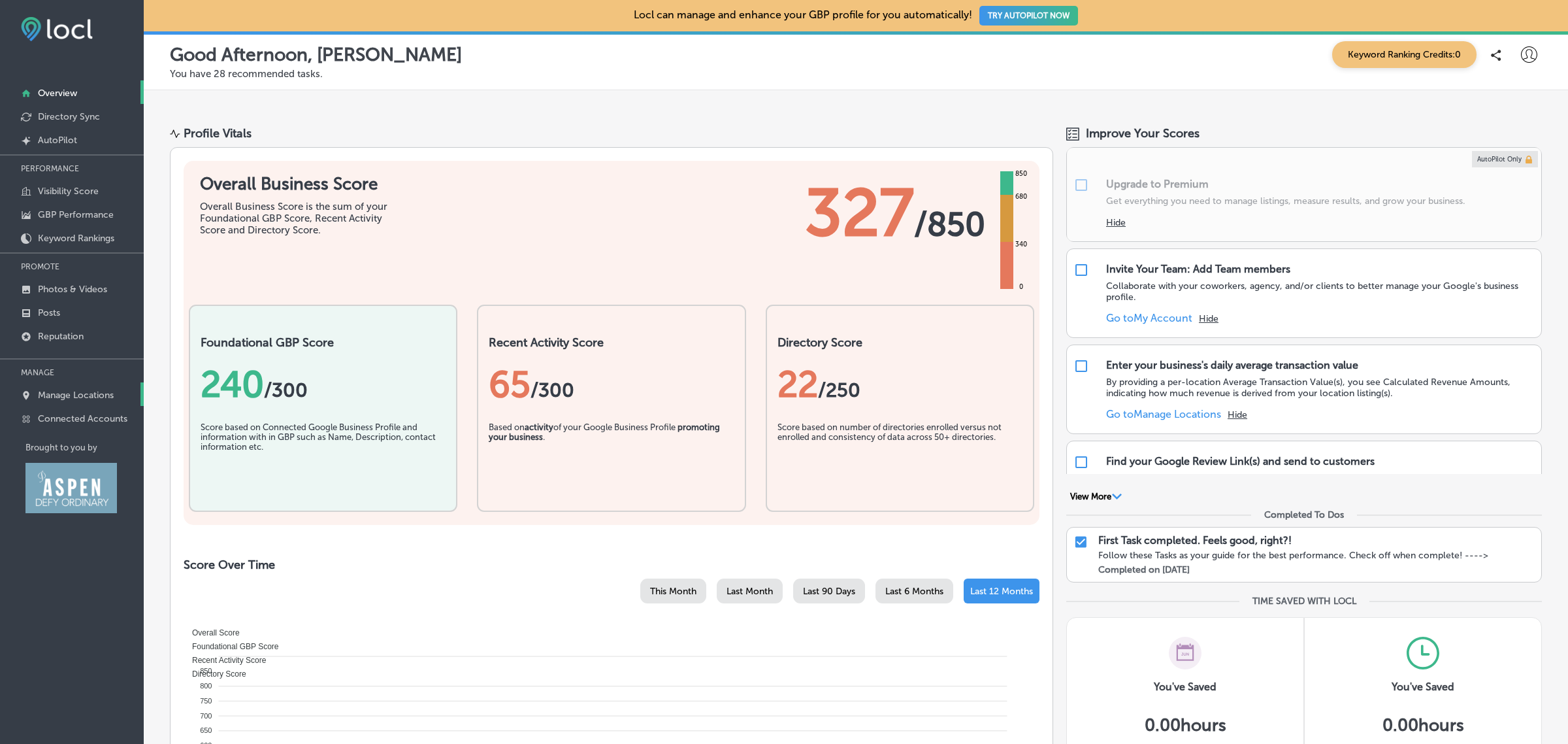
click at [82, 396] on p "Manage Locations" at bounding box center [76, 395] width 76 height 11
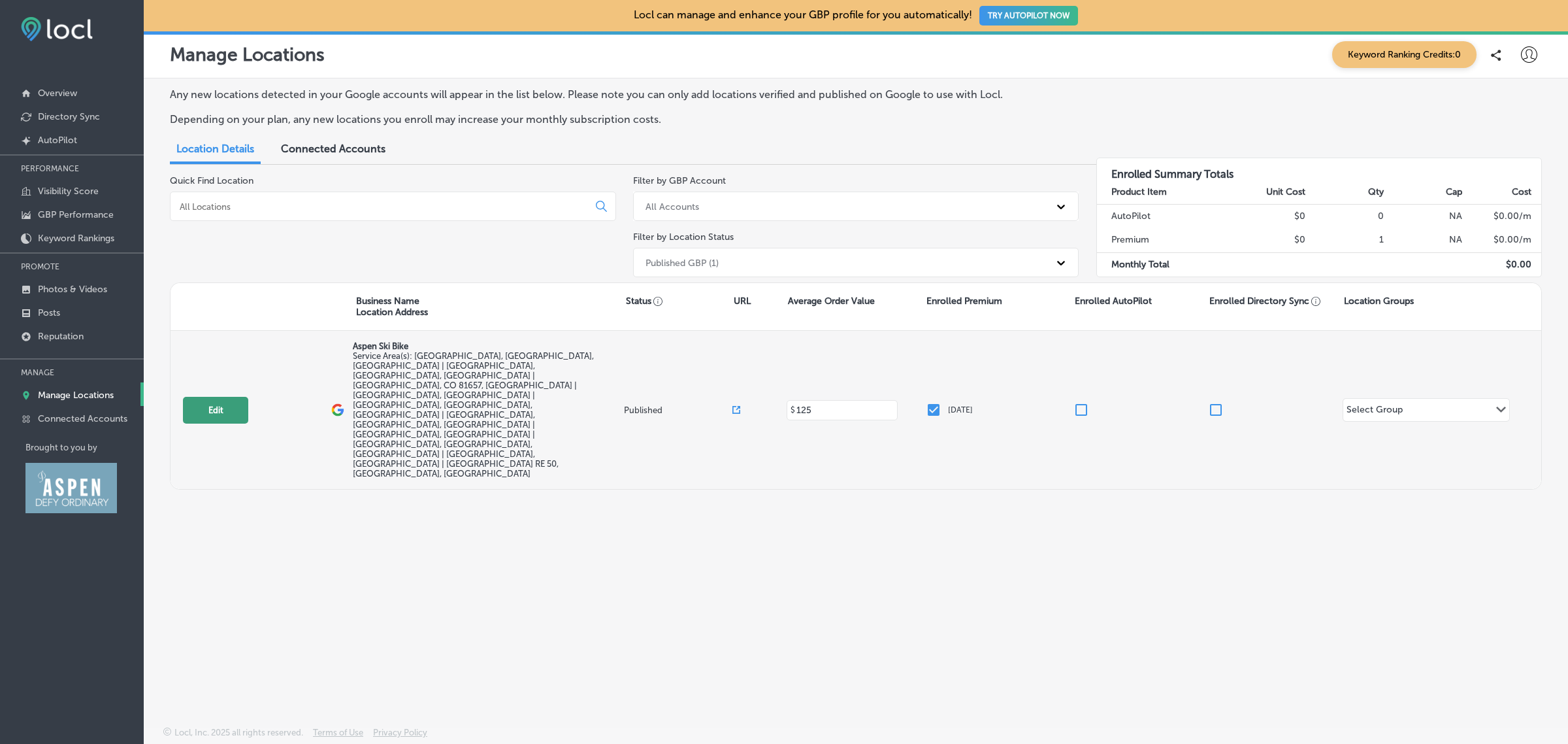
click at [241, 397] on button "Edit" at bounding box center [215, 410] width 66 height 27
select select "US"
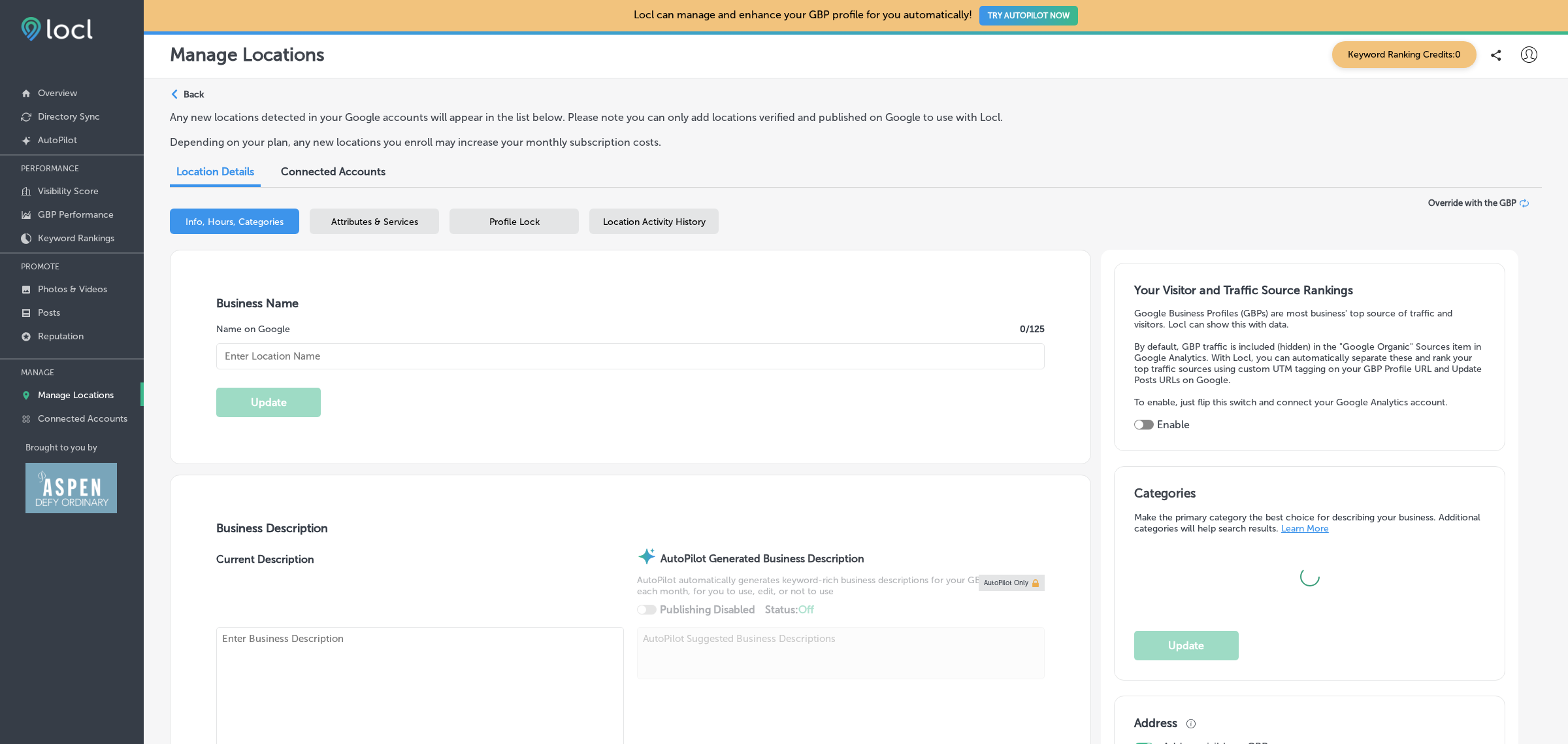
type input "Aspen Ski Bike"
checkbox input "false"
type input "1617 A Grand ave"
type input "Glenwood Springs"
type input "81601"
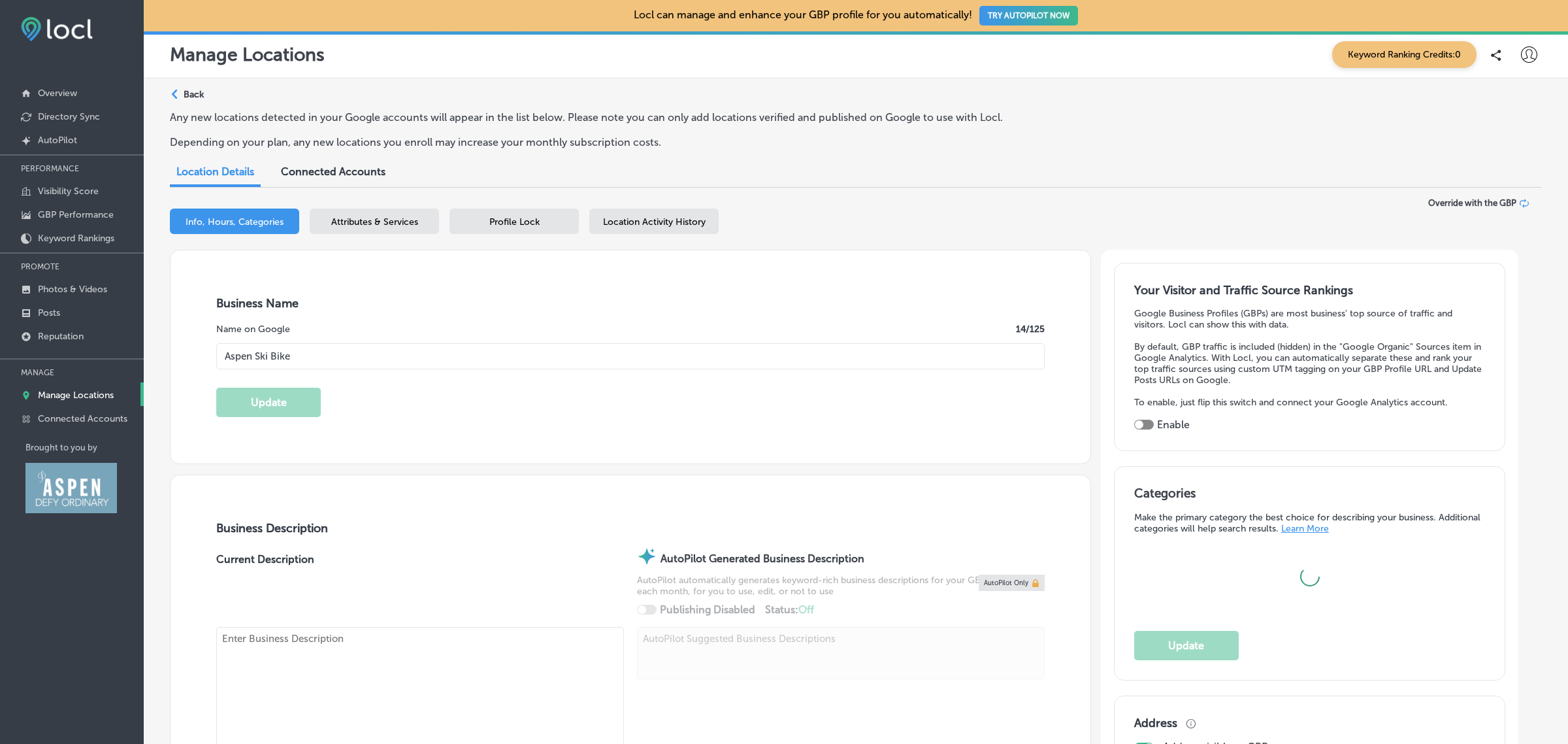
type input "US"
type input "https://www.aspenskibike.com/"
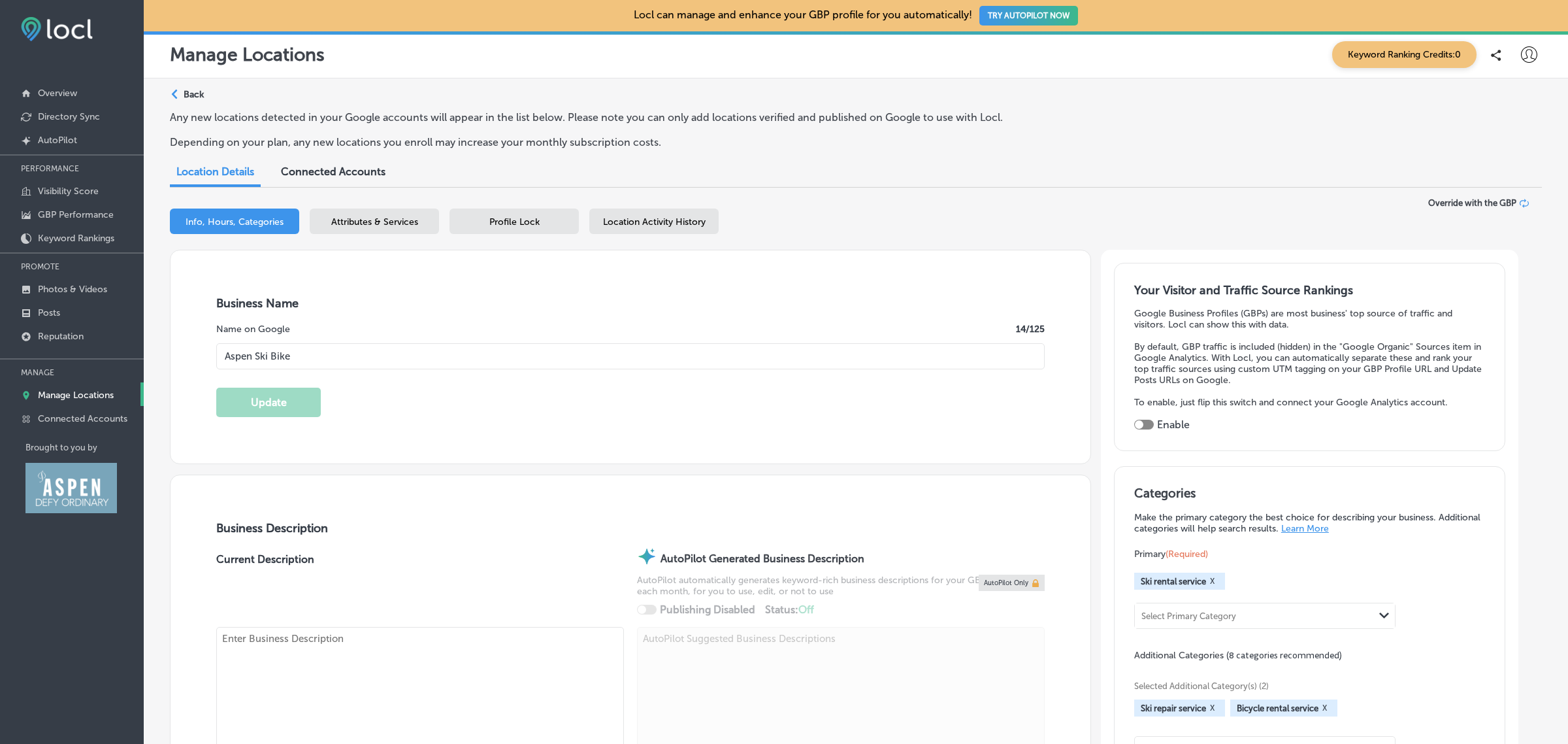
type input "125"
type textarea "Discover the thrill of the slopes with Aspen Ski Bike, your premier destination…"
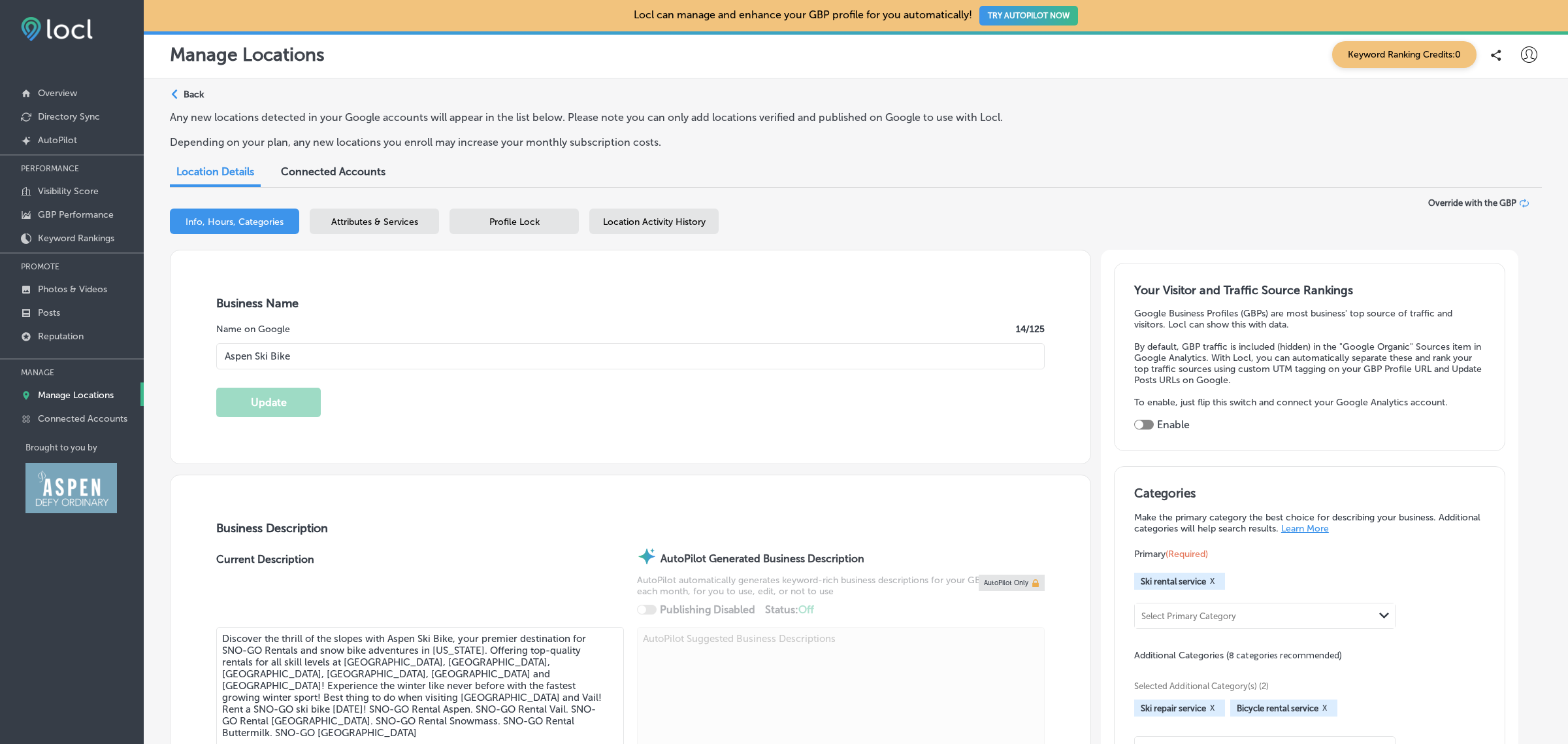
type input "+1 216 906 3668"
click at [546, 226] on div "Profile Lock" at bounding box center [513, 221] width 129 height 25
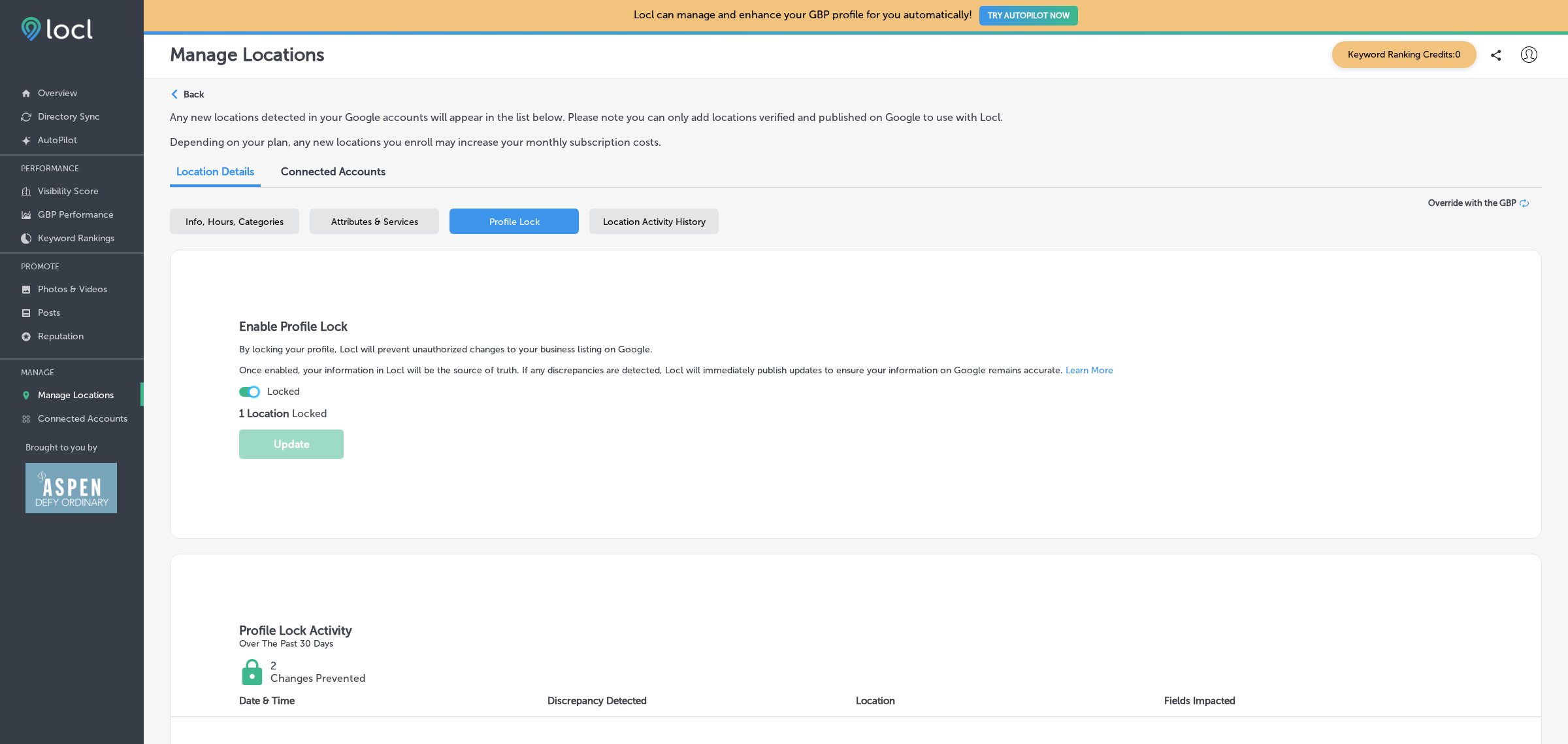
click at [251, 394] on div at bounding box center [254, 391] width 8 height 8
checkbox input "false"
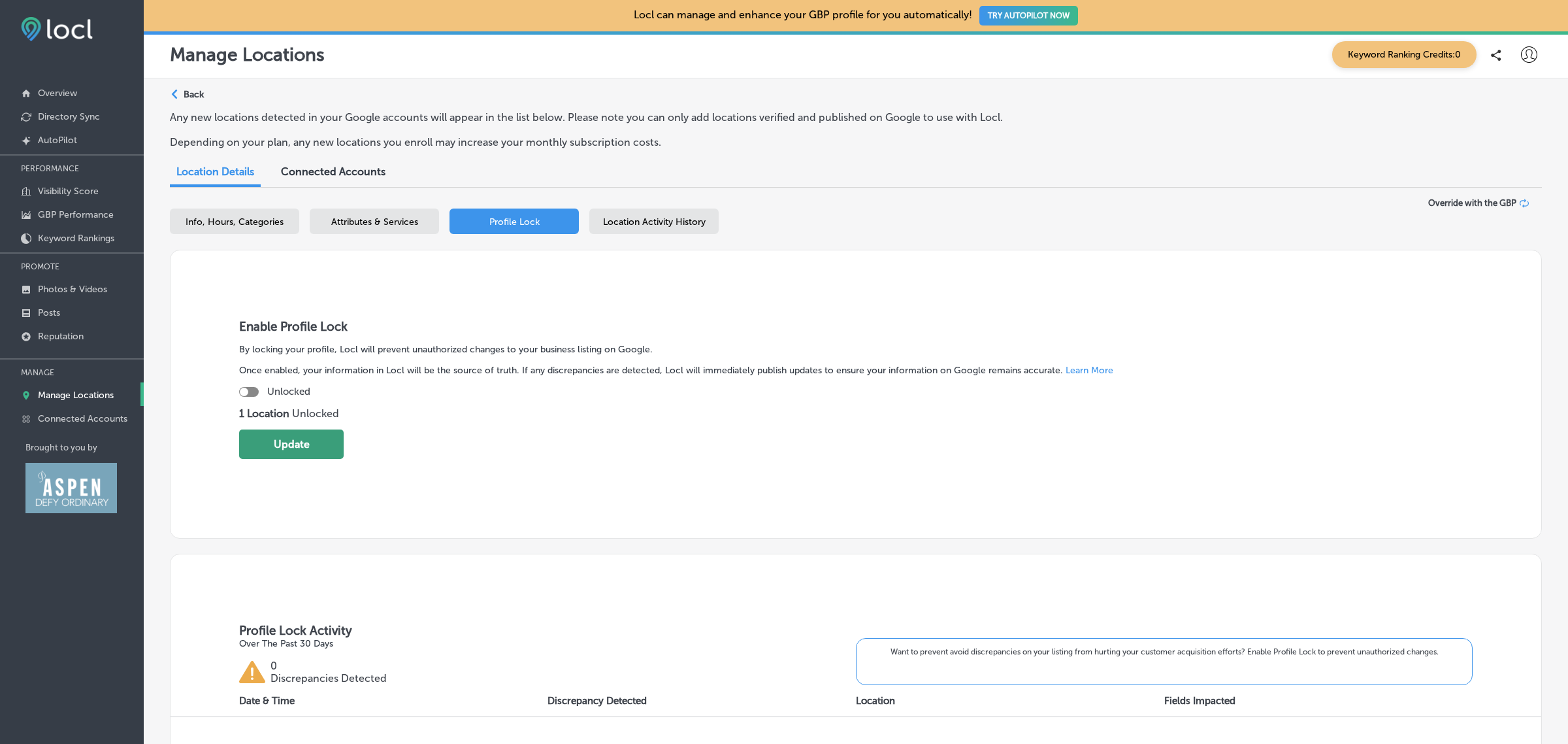
click at [322, 440] on button "Update" at bounding box center [291, 444] width 105 height 29
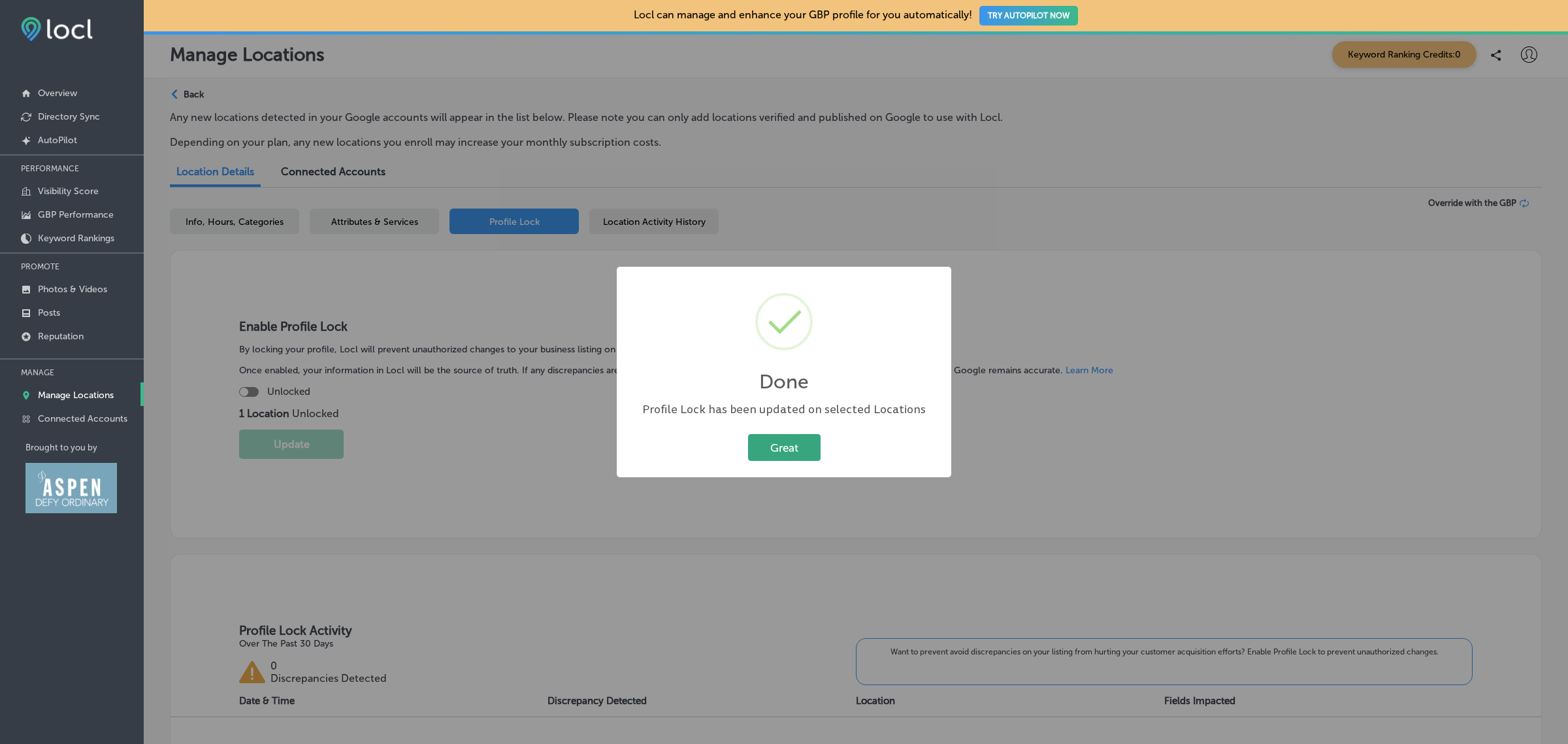
click at [776, 448] on button "Great" at bounding box center [784, 447] width 73 height 27
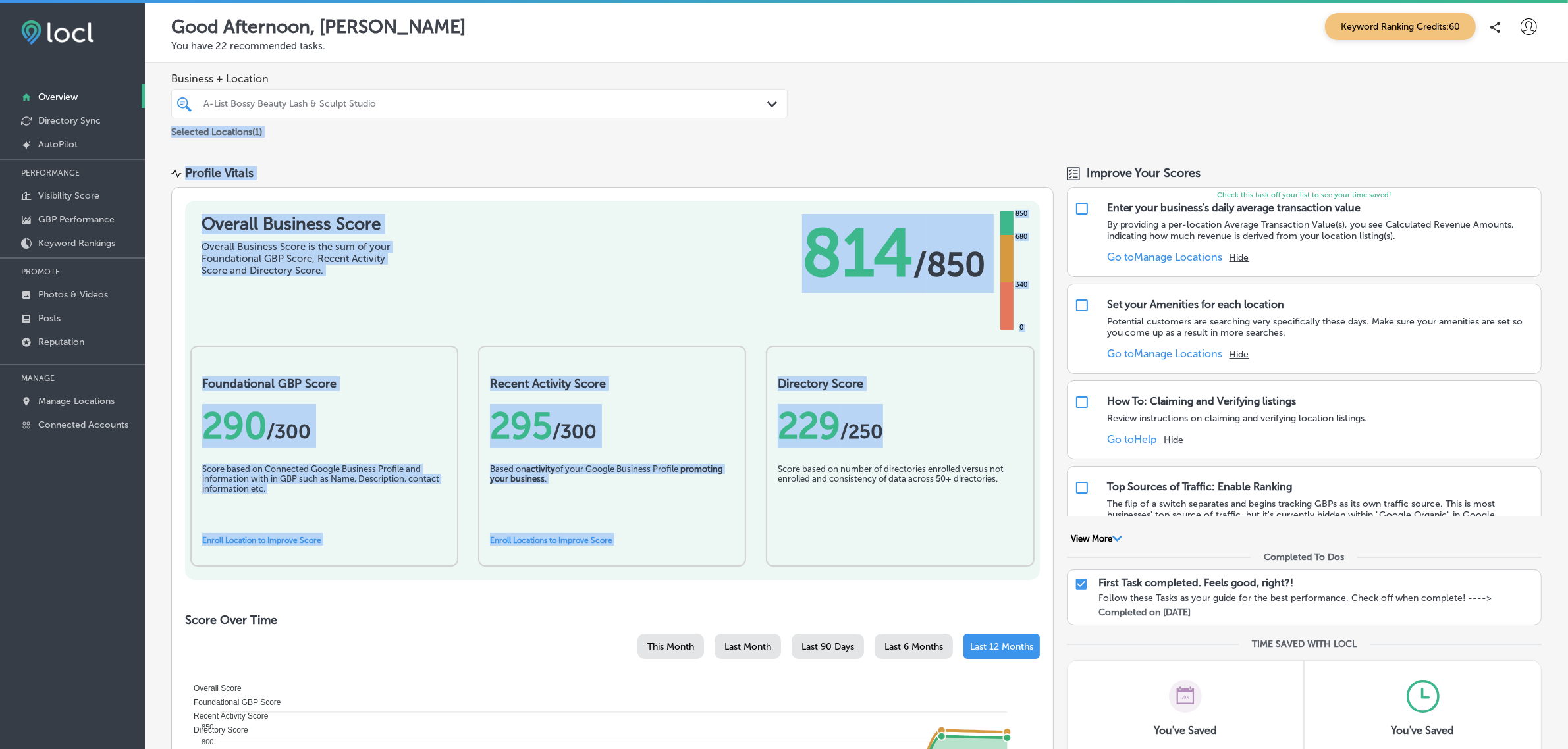
drag, startPoint x: 920, startPoint y: 390, endPoint x: 534, endPoint y: 94, distance: 486.4
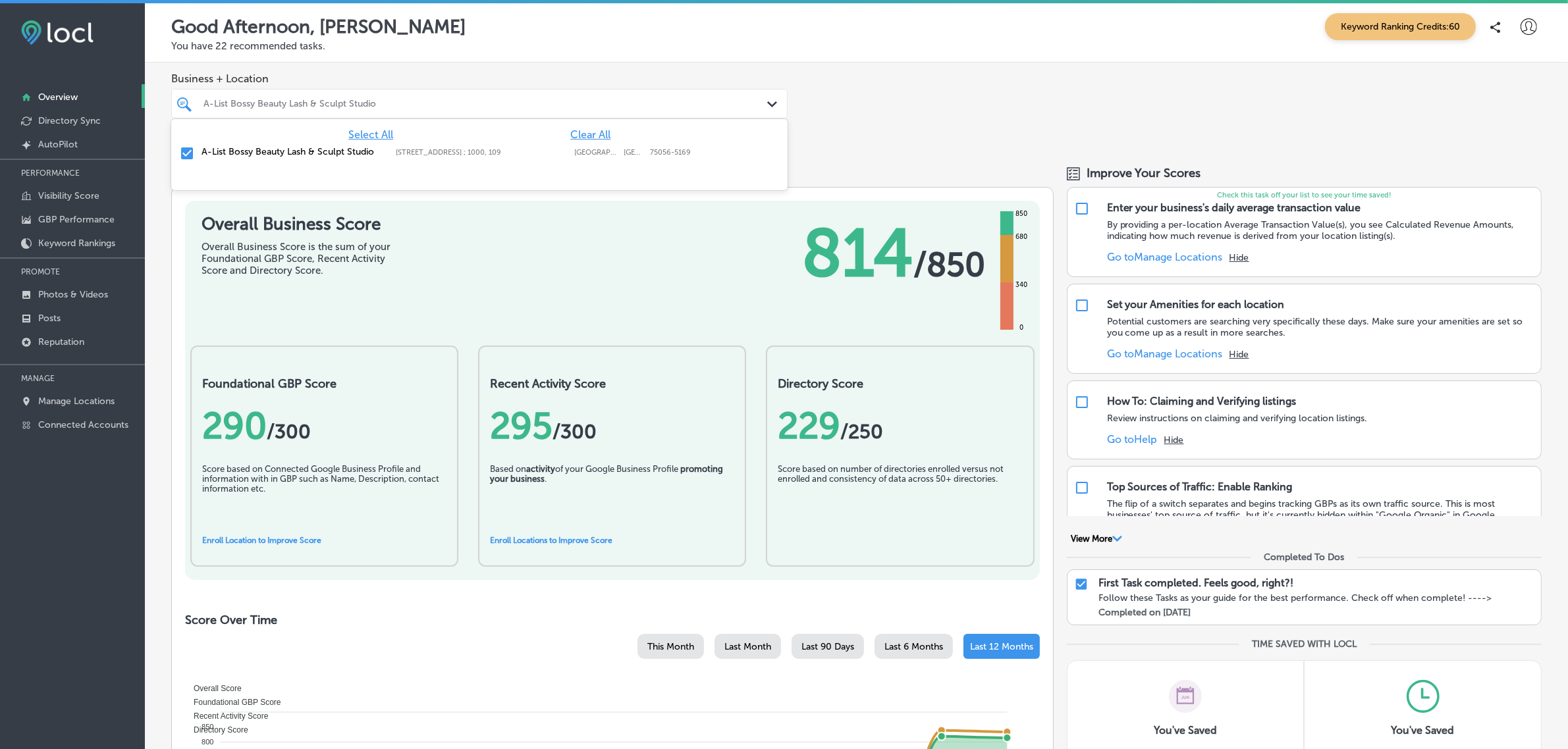
click at [534, 95] on div at bounding box center [452, 103] width 499 height 18
click at [953, 187] on div "Overall Business Score Overall Business Score is the sum of your Foundational G…" at bounding box center [612, 611] width 883 height 848
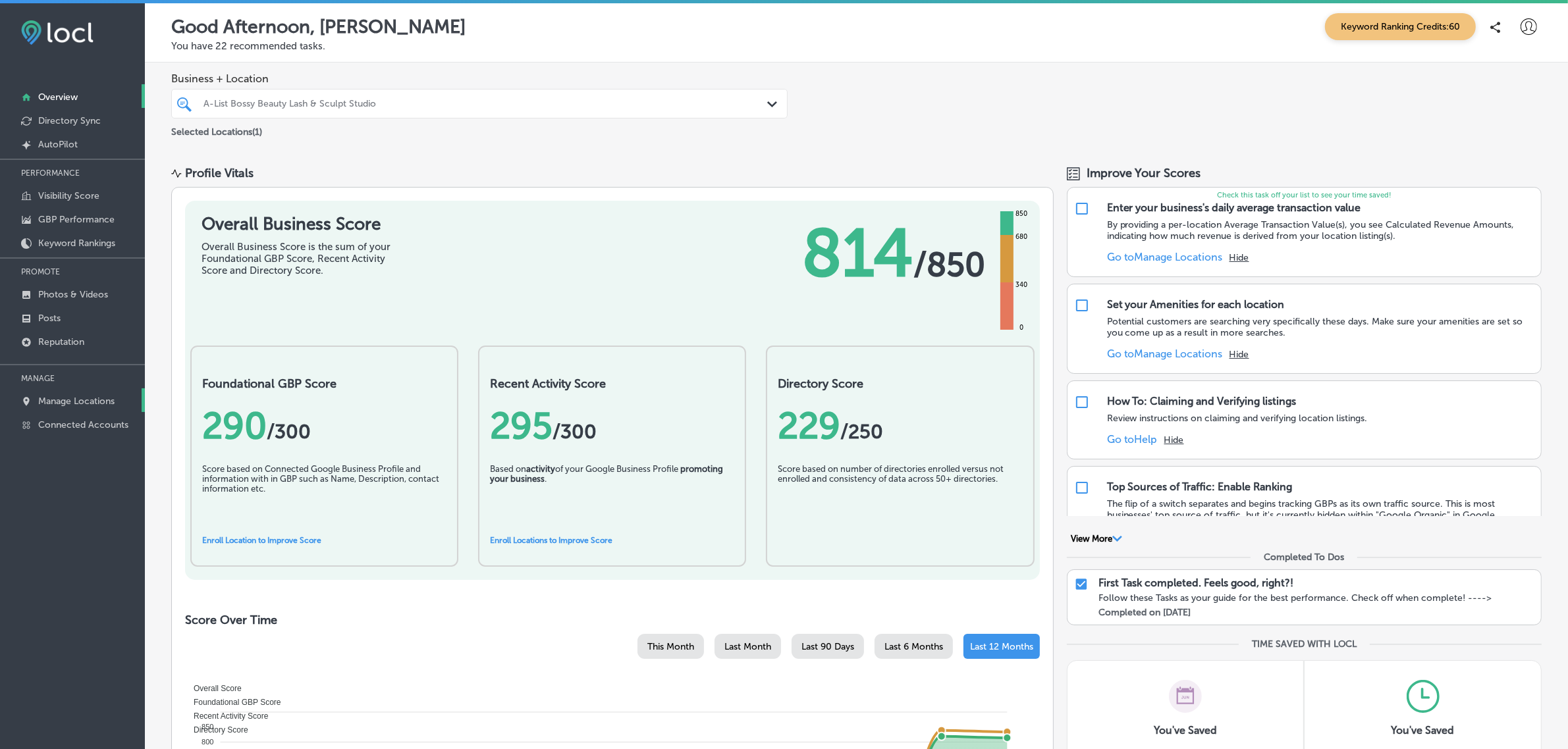
click at [95, 407] on p "Manage Locations" at bounding box center [76, 401] width 76 height 12
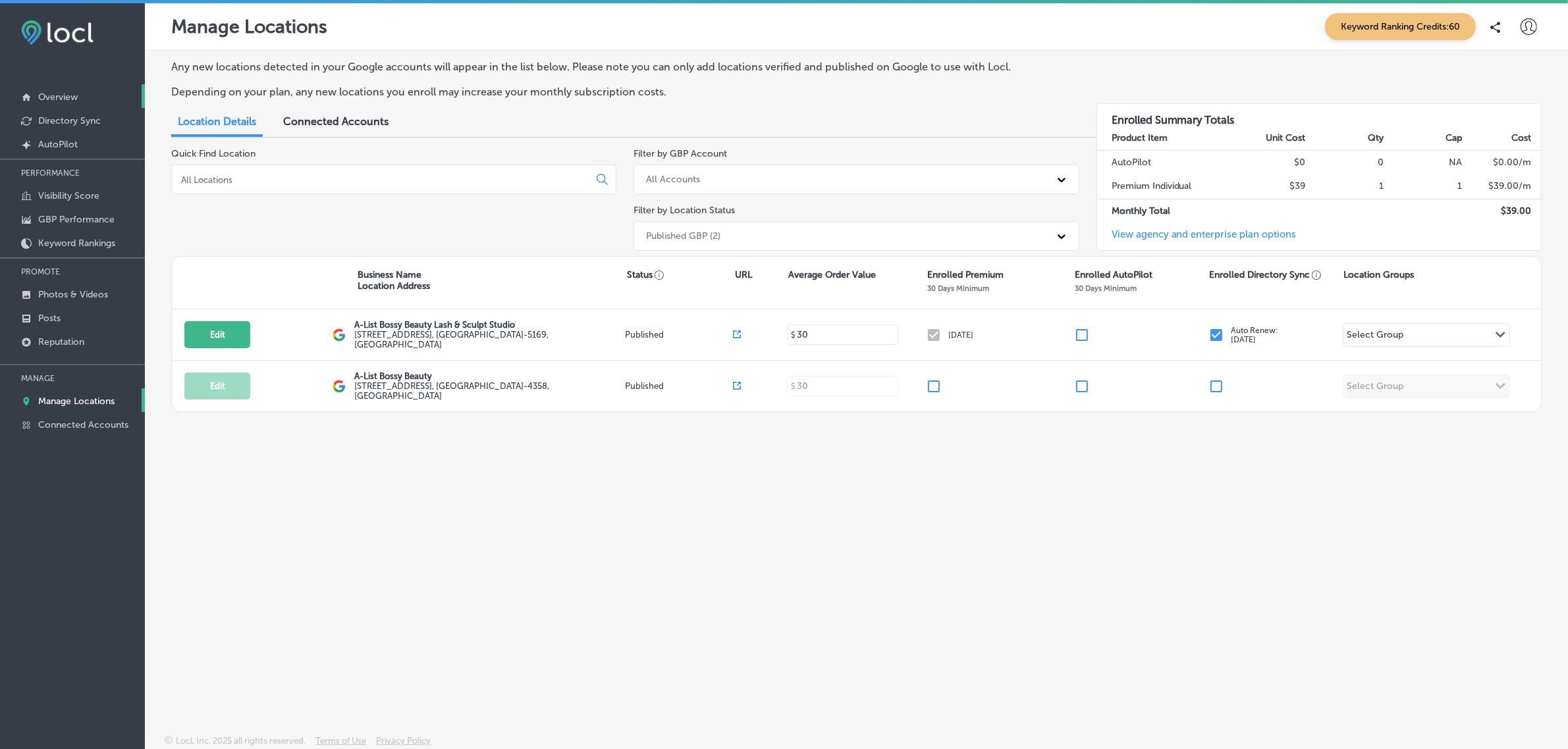
click at [79, 93] on link "Overview" at bounding box center [72, 95] width 145 height 24
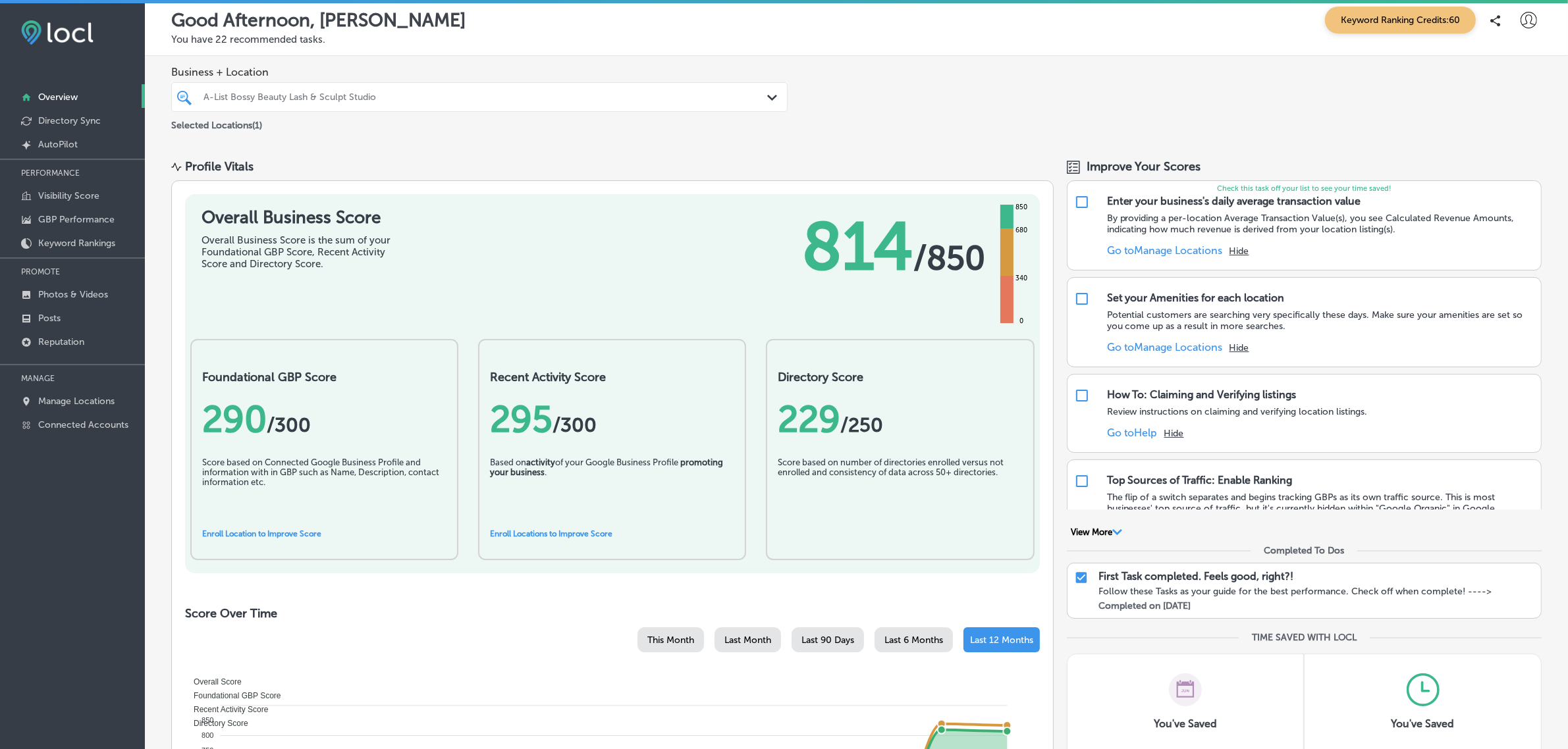
scroll to position [7, 0]
click at [80, 201] on p "Visibility Score" at bounding box center [69, 196] width 62 height 12
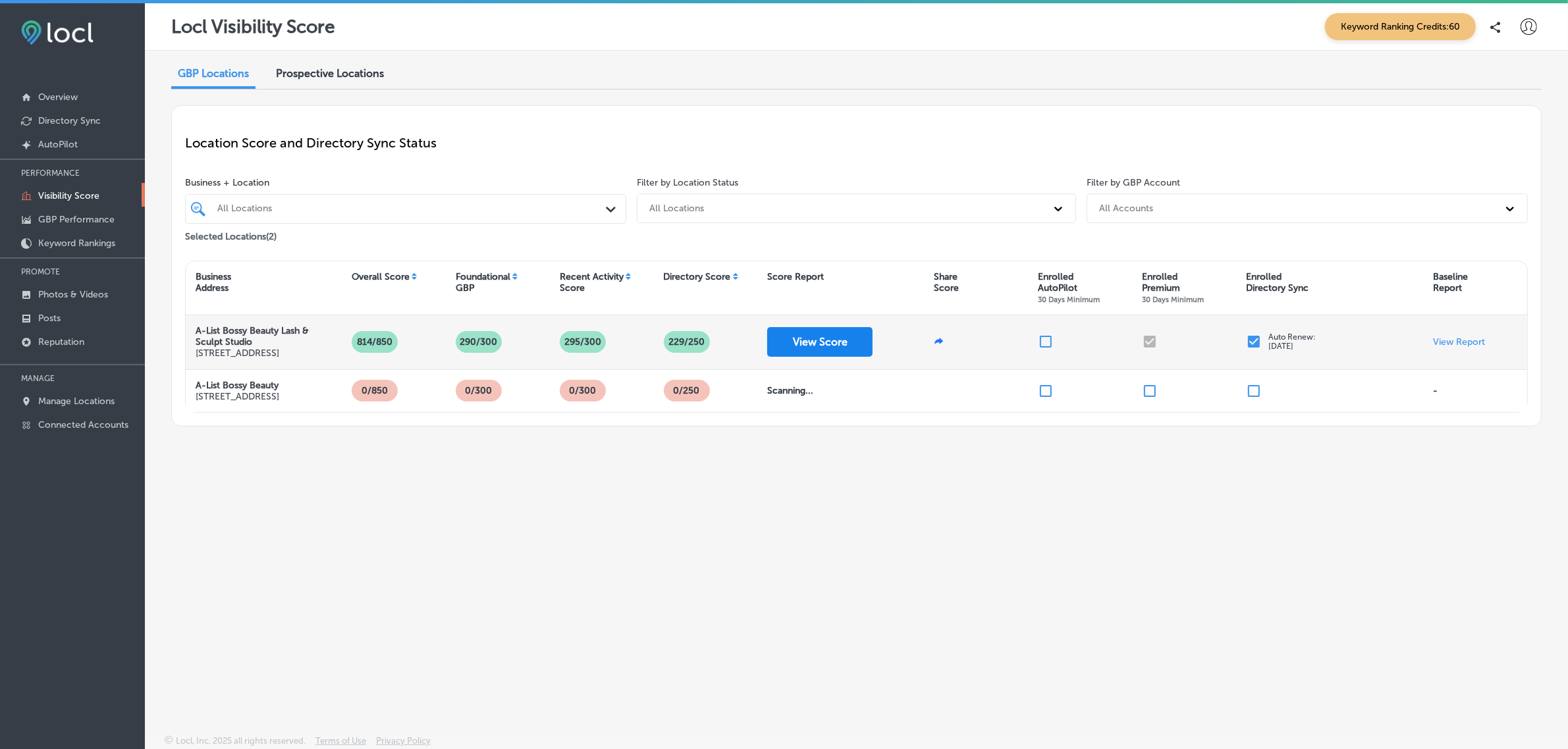
click at [850, 354] on button "View Score" at bounding box center [819, 342] width 106 height 29
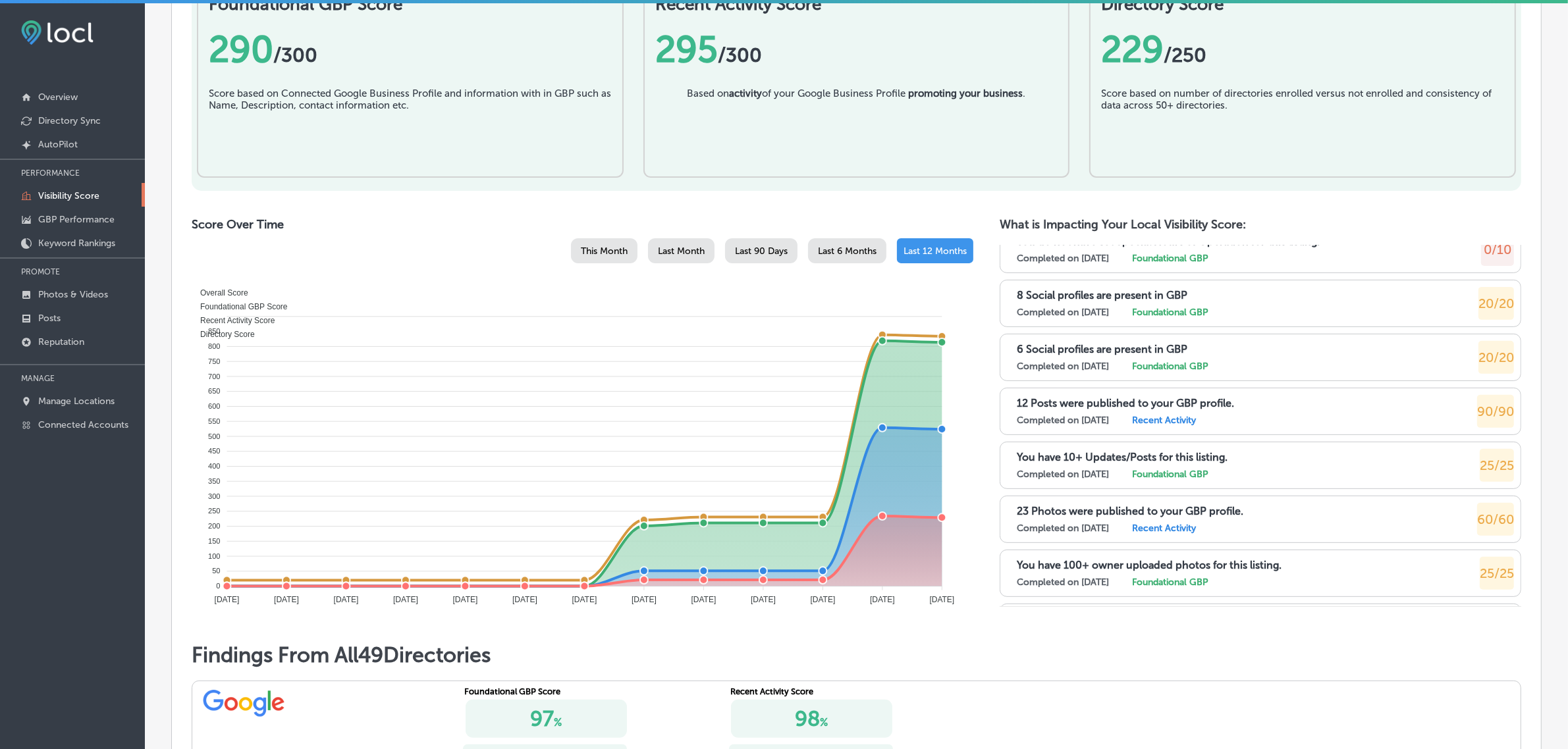
scroll to position [749, 0]
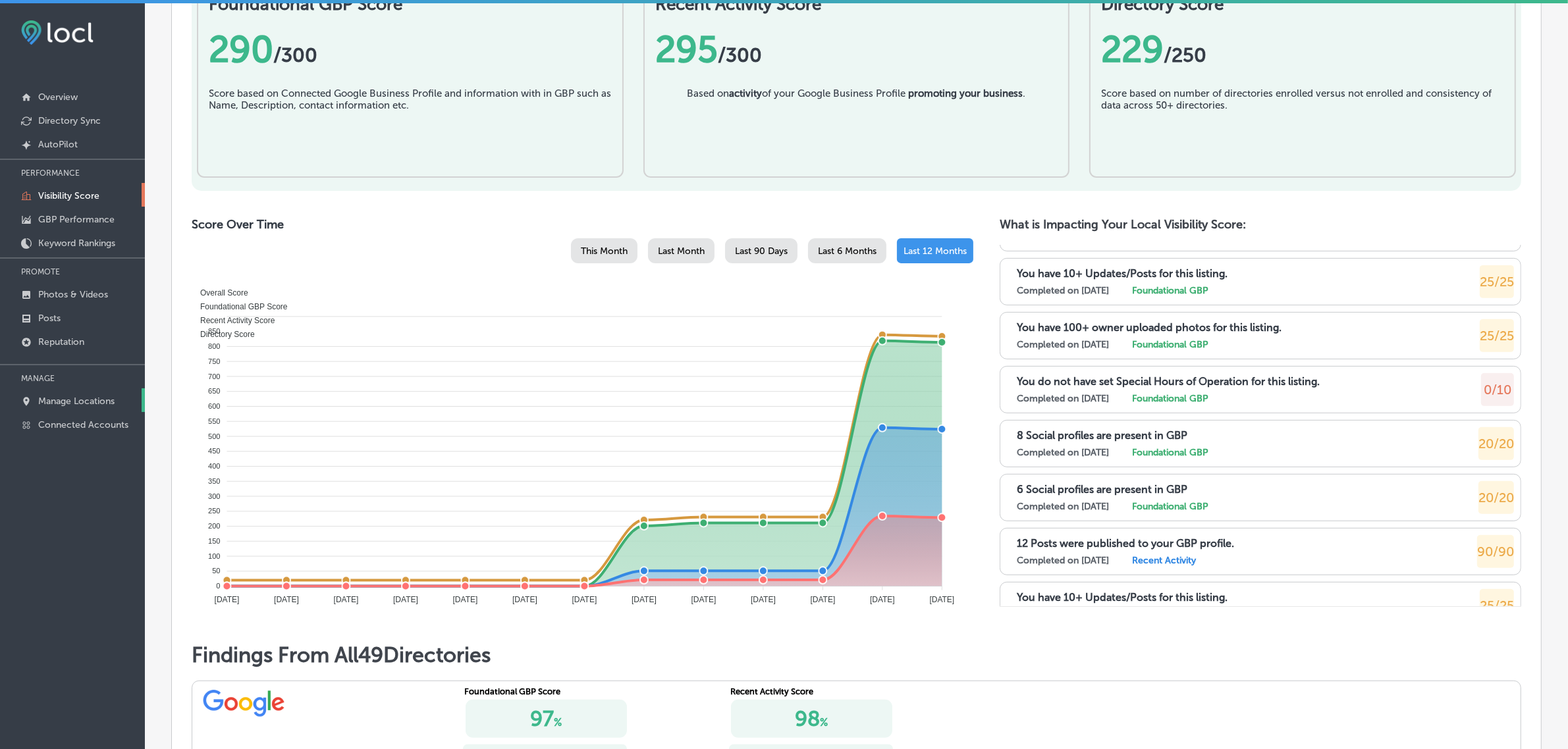
click at [66, 403] on p "Manage Locations" at bounding box center [76, 401] width 76 height 12
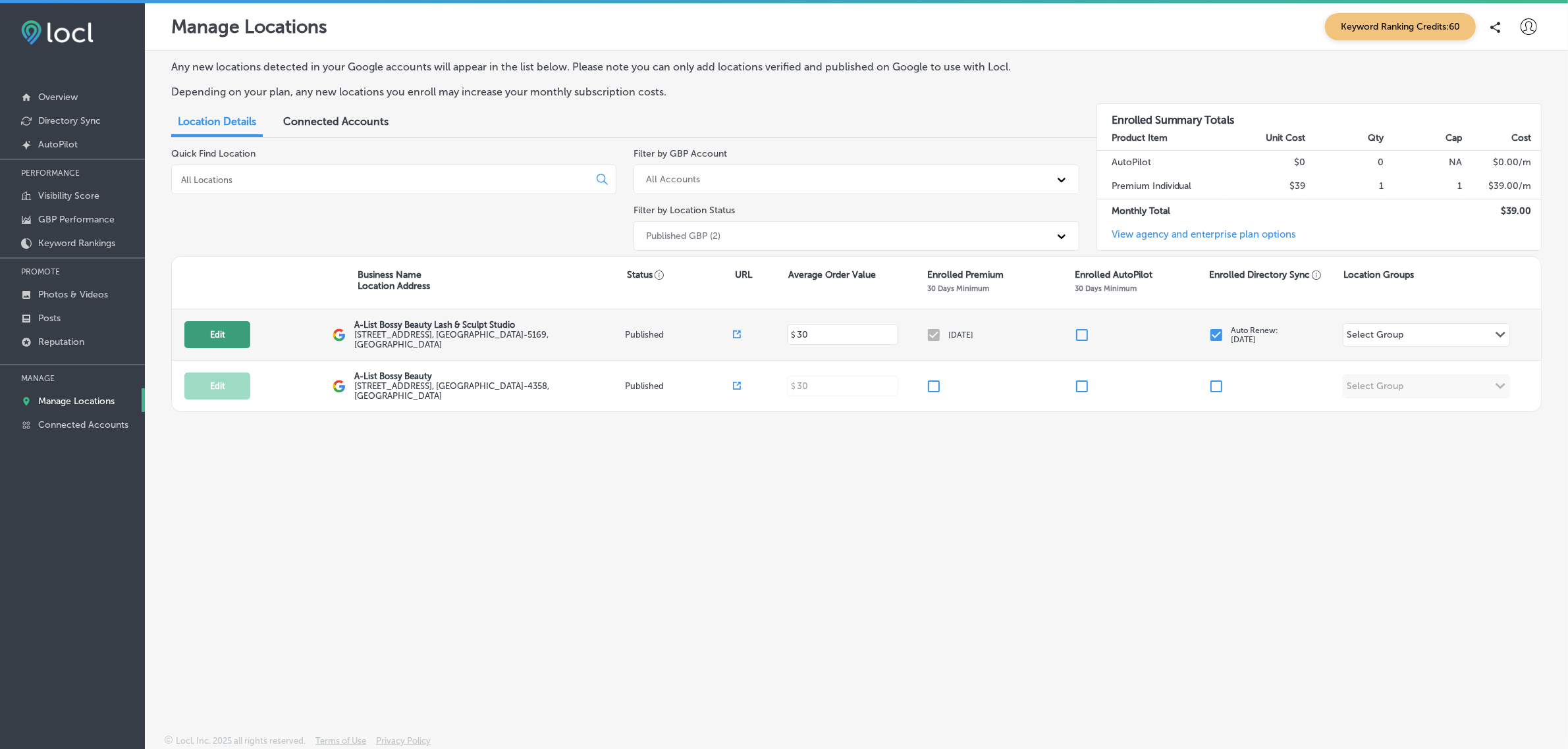
click at [199, 338] on button "Edit" at bounding box center [217, 334] width 66 height 27
select select "US"
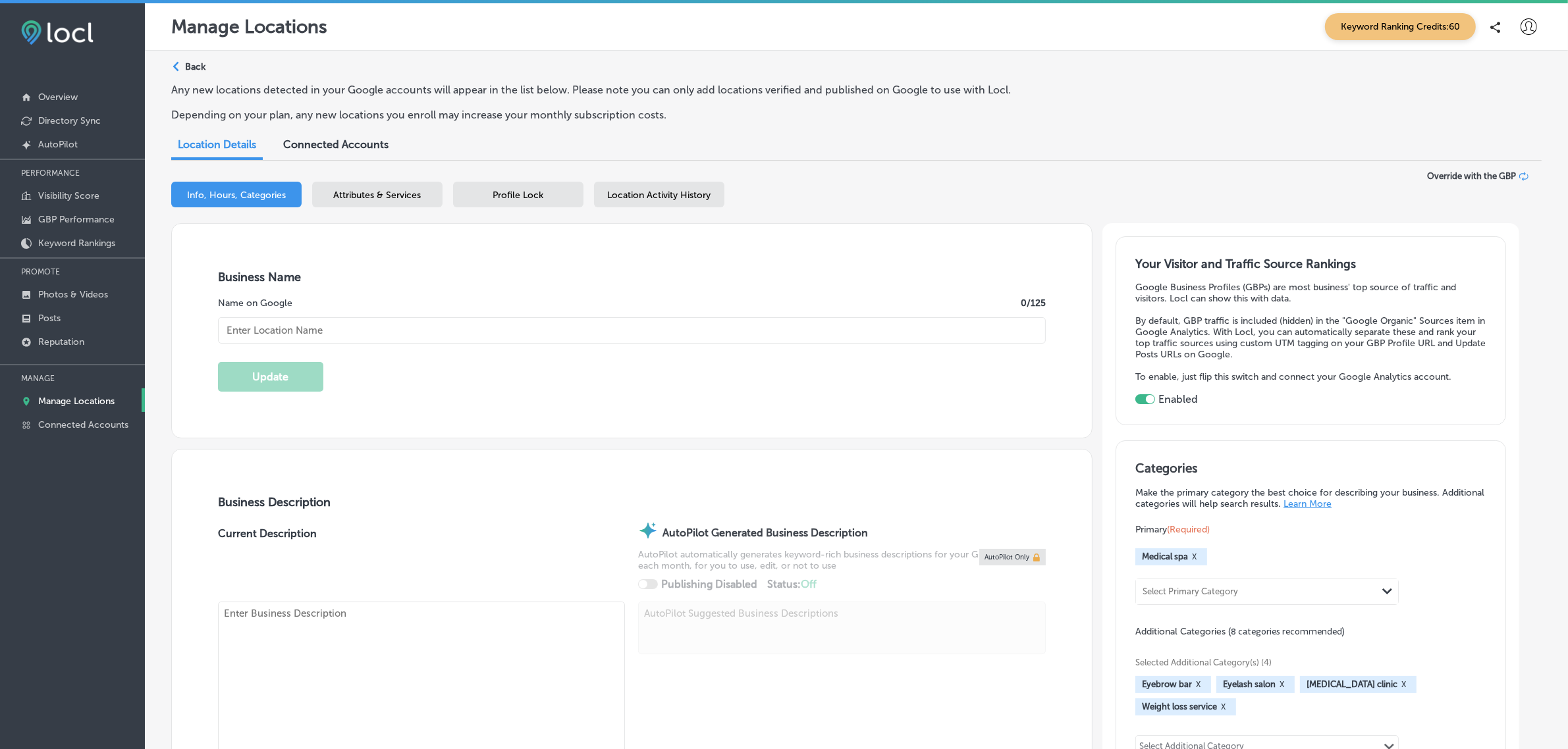
checkbox input "true"
type input "A-List Bossy Beauty Lash & Sculpt Studio"
type textarea "A-List Bossy Beauty Lash & Sculpt Studio specializes in transformative beauty e…"
type input "[STREET_ADDRESS]"
type input "1000, 109"
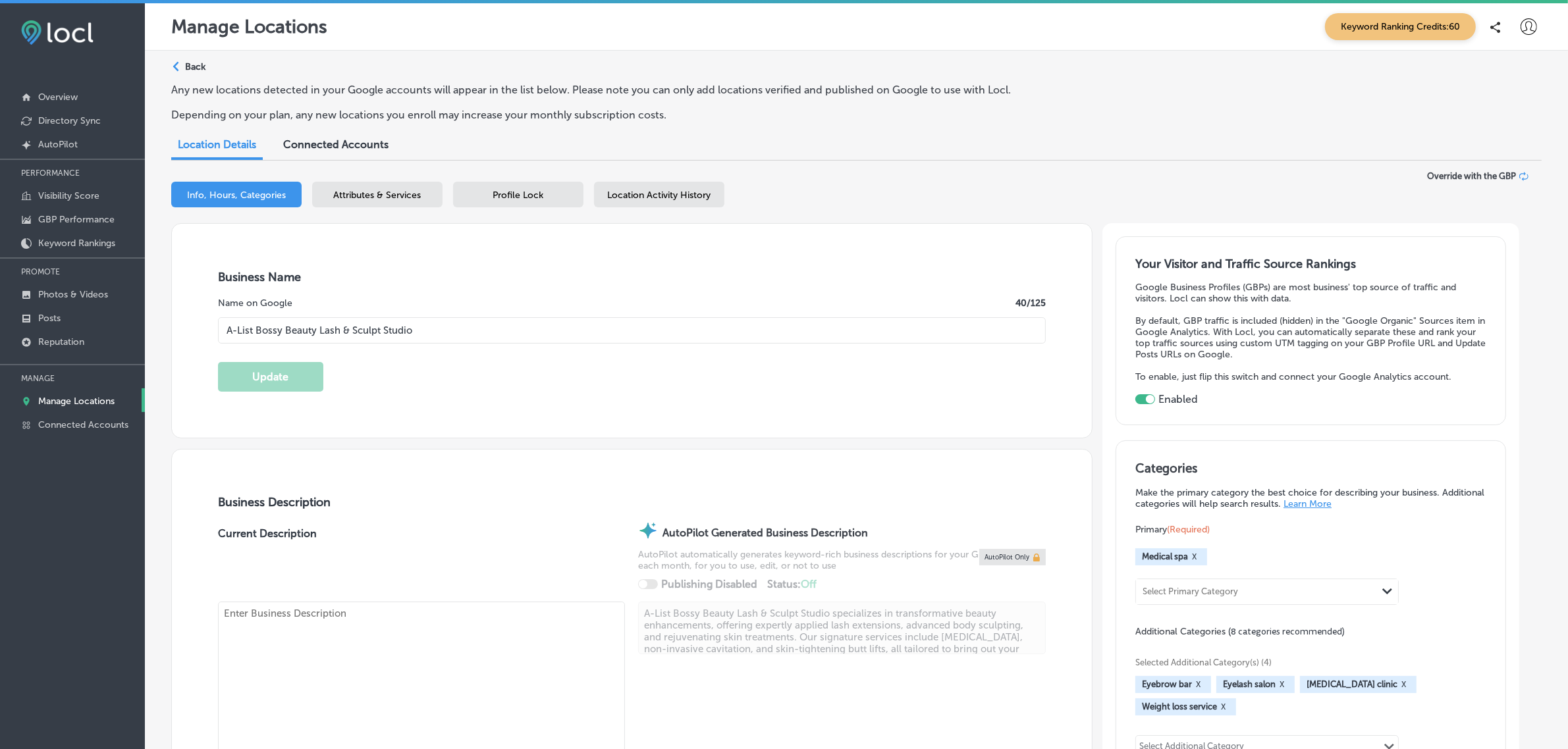
type input "[GEOGRAPHIC_DATA]"
type input "75056-5169"
type input "US"
type input "[URL][DOMAIN_NAME]"
type textarea "At A-List Bossy Beauty in [GEOGRAPHIC_DATA], [GEOGRAPHIC_DATA], we provide non-…"
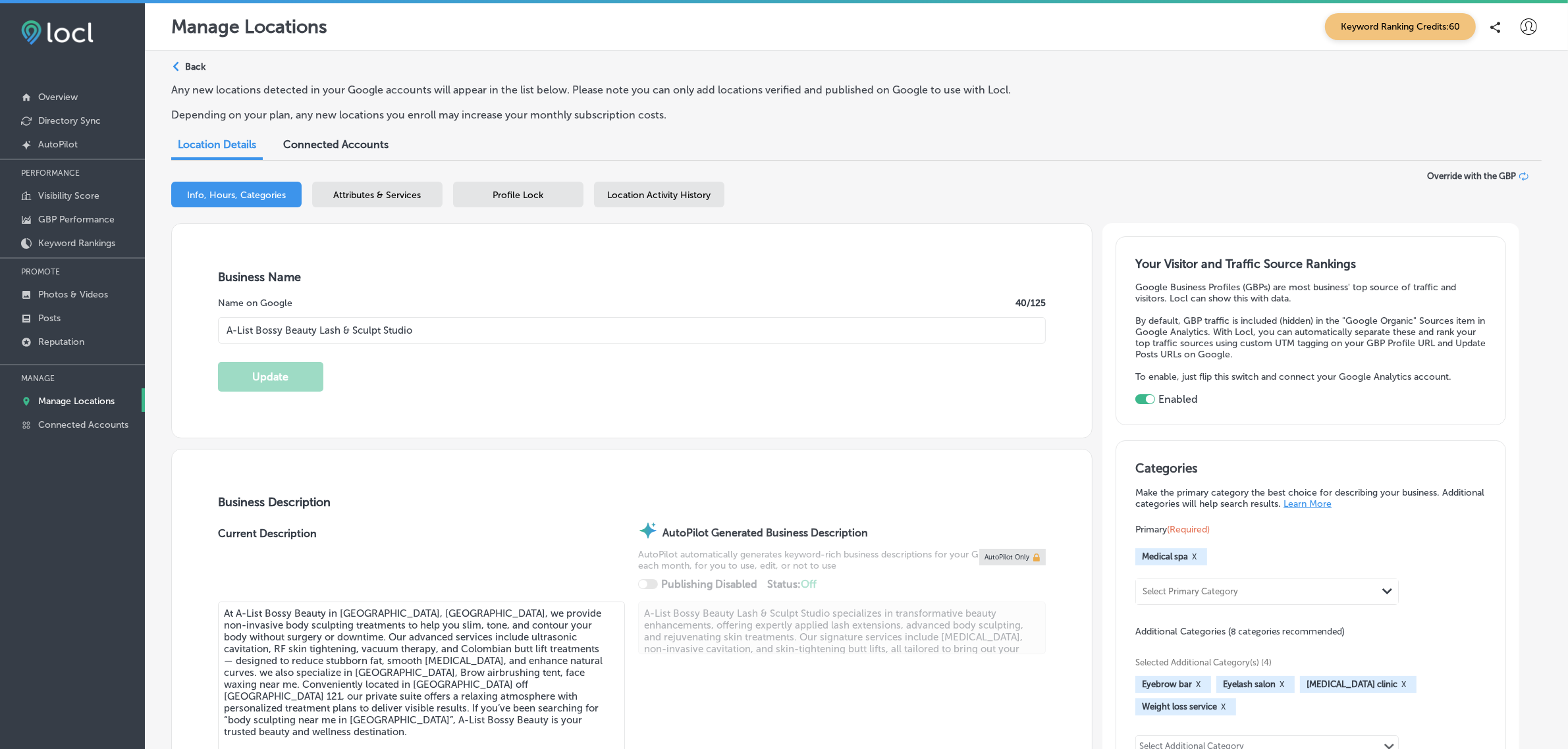
type input "[PHONE_NUMBER]"
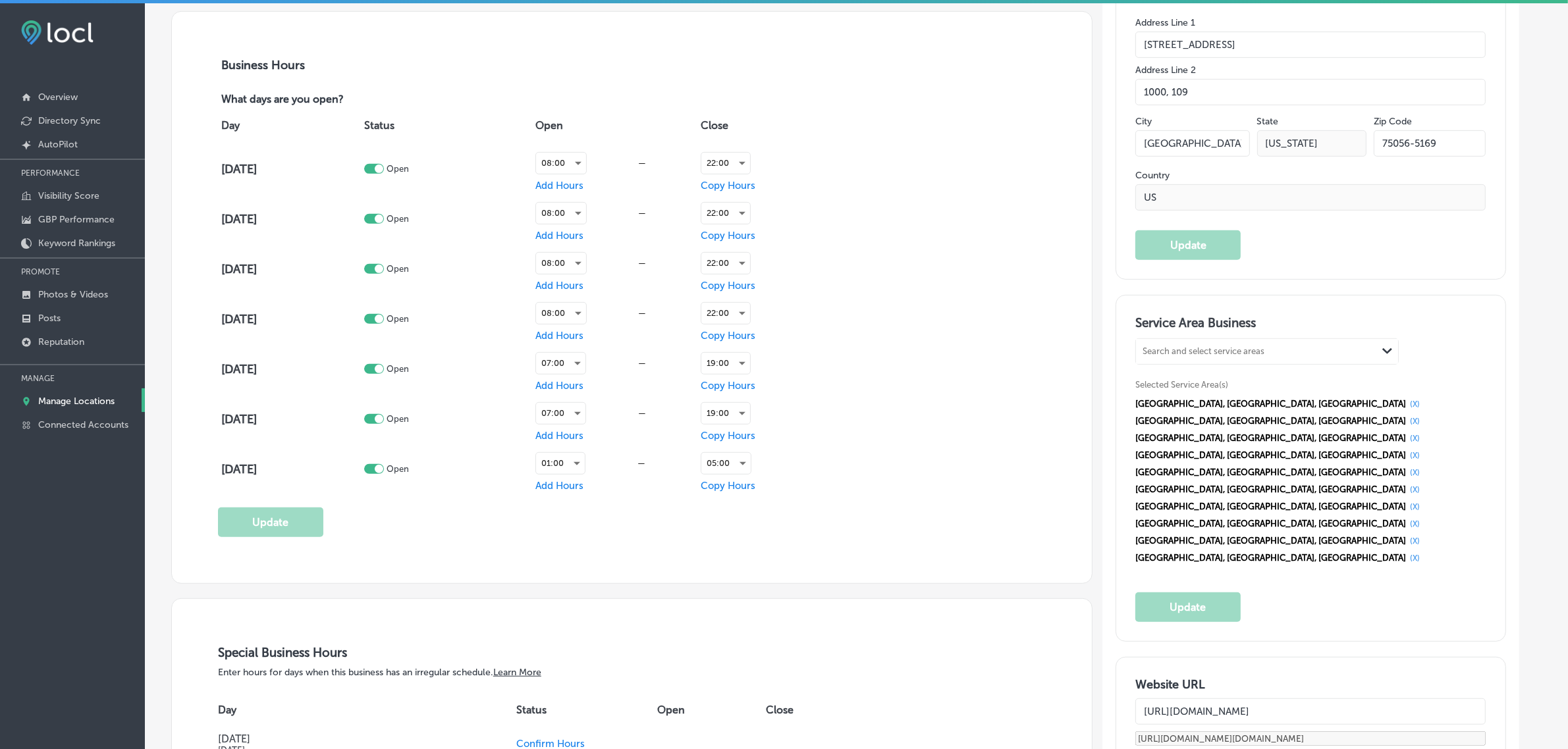
scroll to position [922, 0]
click at [71, 97] on p "Overview" at bounding box center [58, 97] width 39 height 12
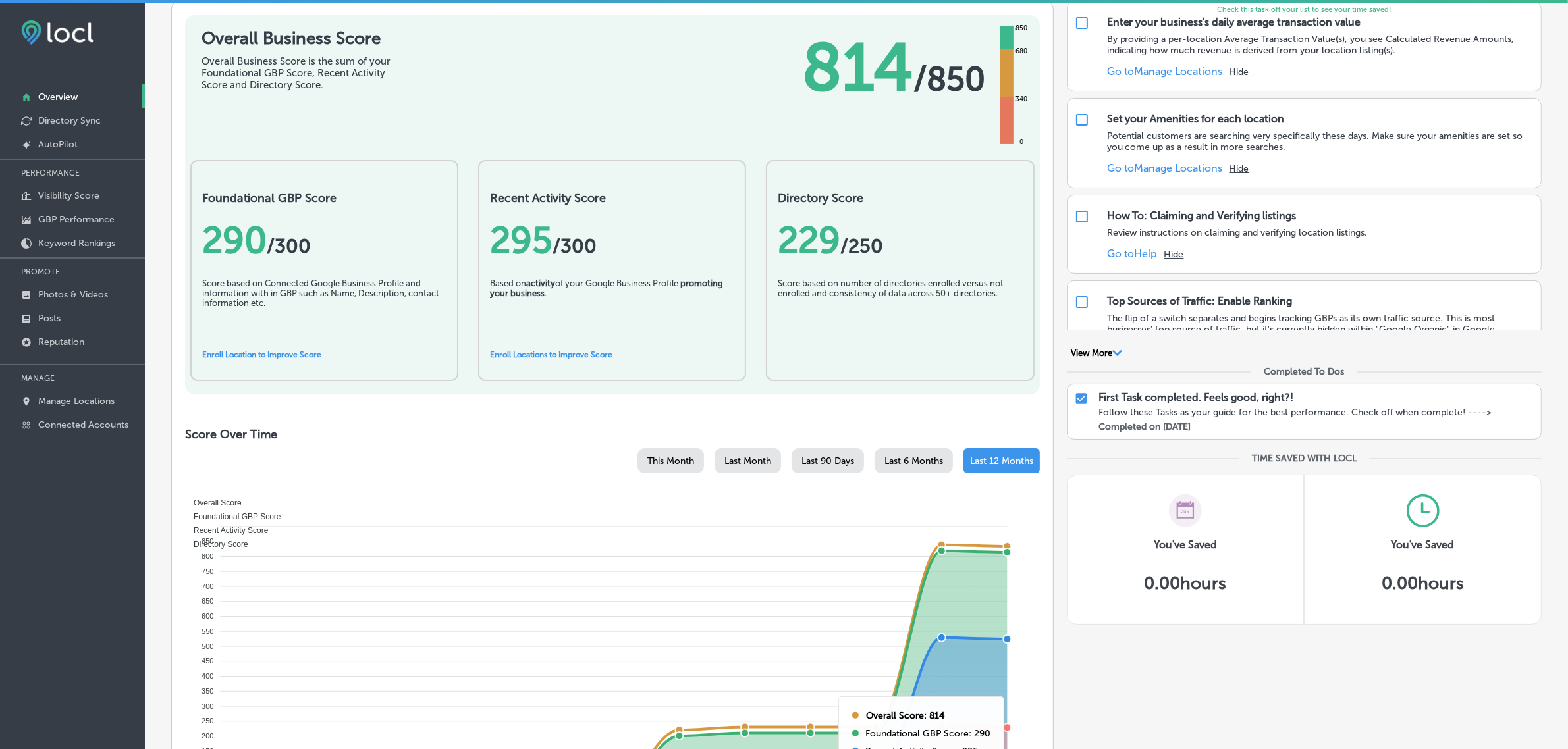
scroll to position [185, 0]
click at [84, 405] on p "Manage Locations" at bounding box center [76, 401] width 76 height 12
